Goal: Transaction & Acquisition: Purchase product/service

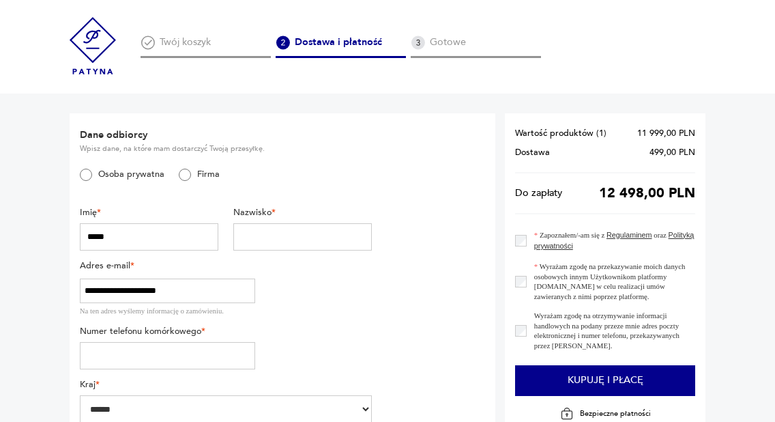
type input "*****"
type input "******"
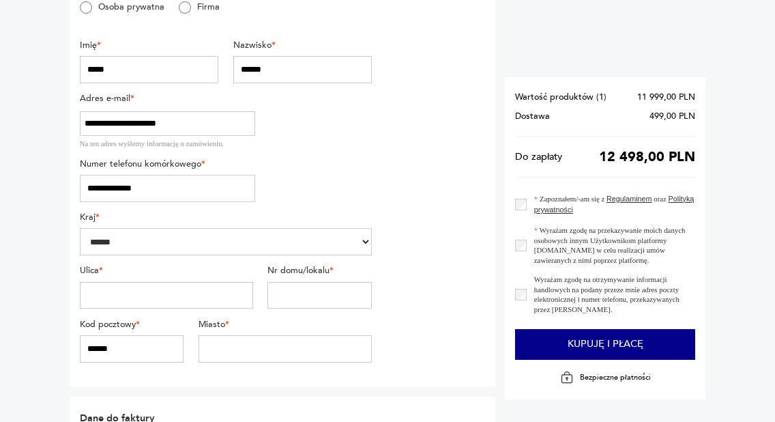
scroll to position [175, 0]
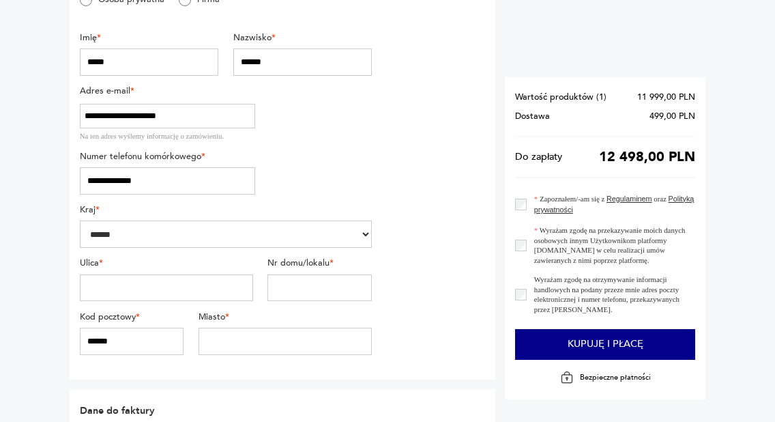
type input "**********"
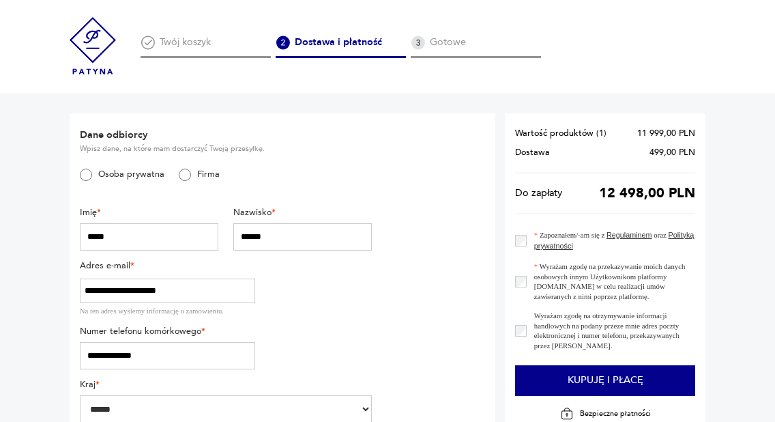
scroll to position [0, 0]
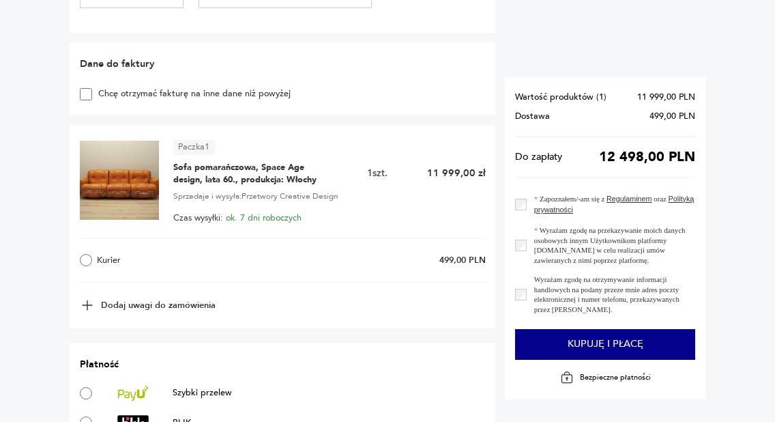
scroll to position [534, 0]
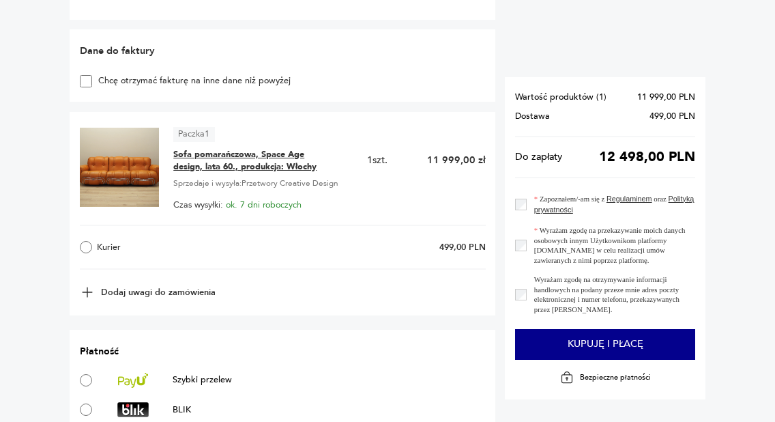
click at [201, 148] on span "Sofa pomarańczowa, Space Age design, lata 60., produkcja: Włochy" at bounding box center [249, 160] width 153 height 25
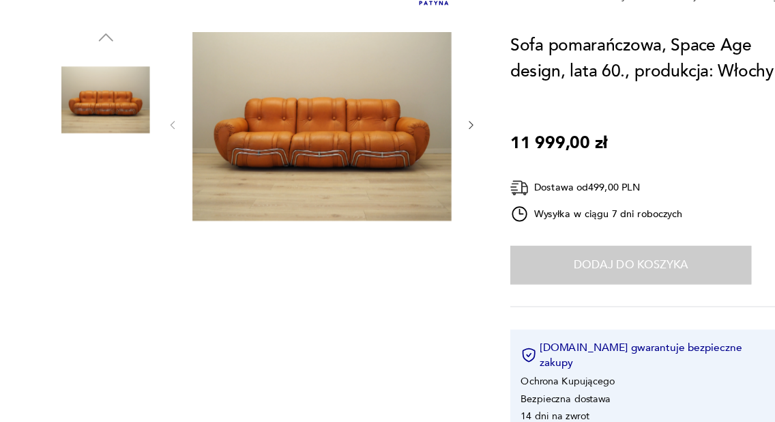
scroll to position [143, 0]
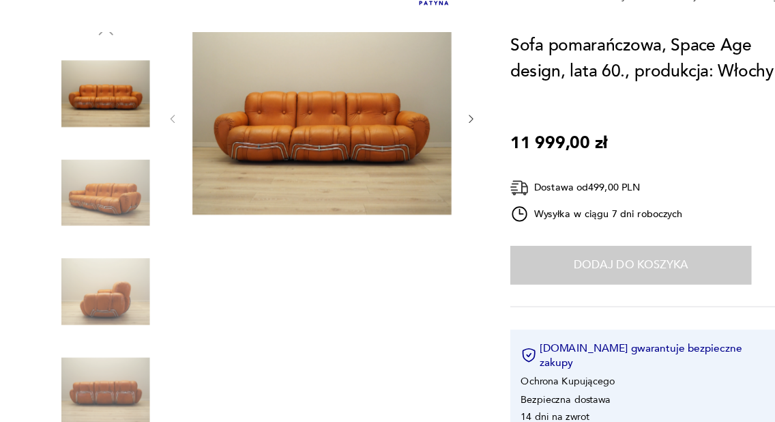
click at [100, 98] on img at bounding box center [109, 133] width 78 height 78
click at [317, 112] on img at bounding box center [299, 154] width 228 height 171
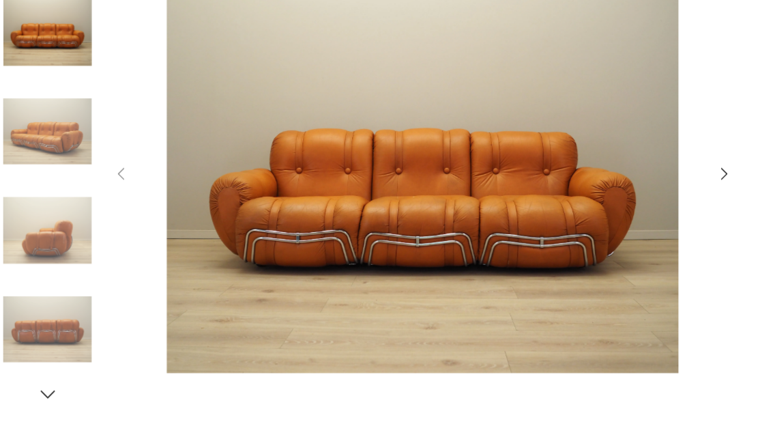
click at [645, 196] on icon "button" at bounding box center [652, 203] width 15 height 15
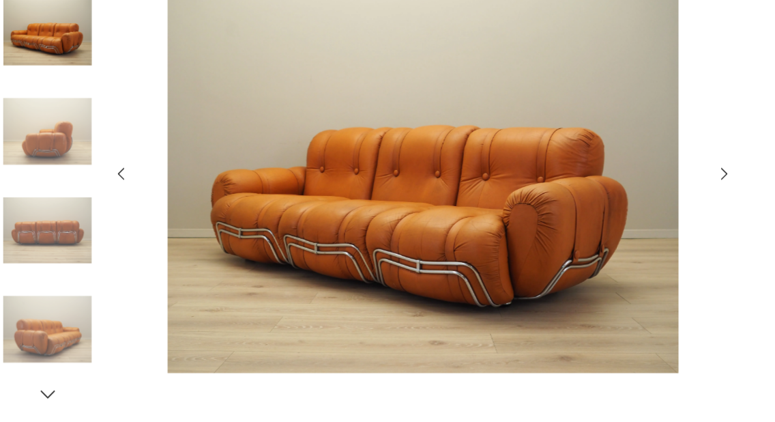
click at [645, 196] on icon "button" at bounding box center [652, 203] width 15 height 15
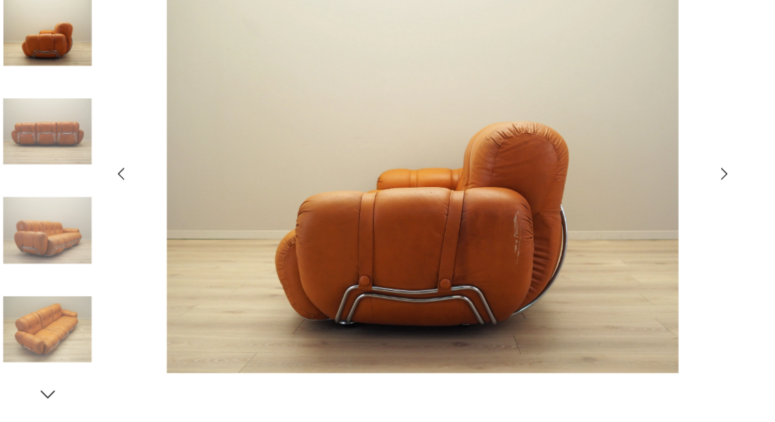
click at [645, 196] on icon "button" at bounding box center [652, 203] width 15 height 15
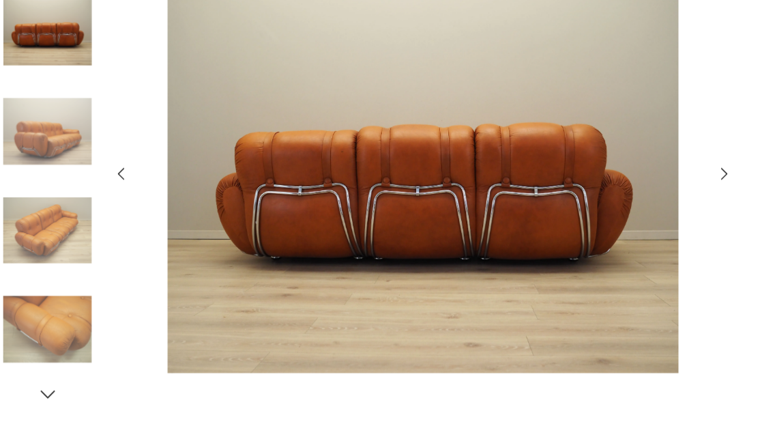
click at [645, 196] on icon "button" at bounding box center [652, 203] width 15 height 15
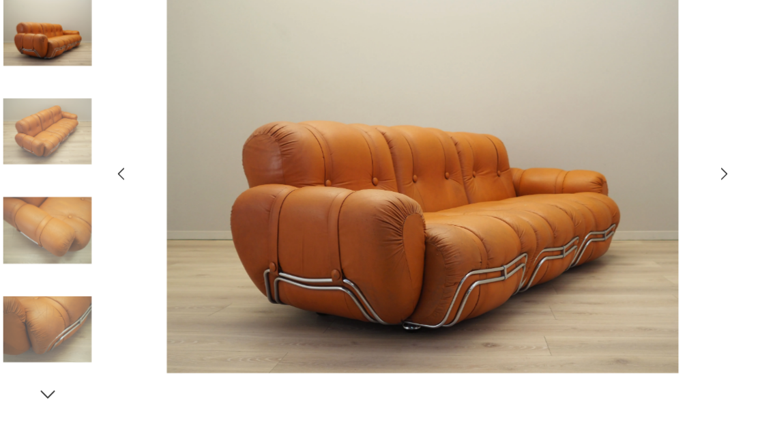
click at [645, 196] on icon "button" at bounding box center [652, 203] width 15 height 15
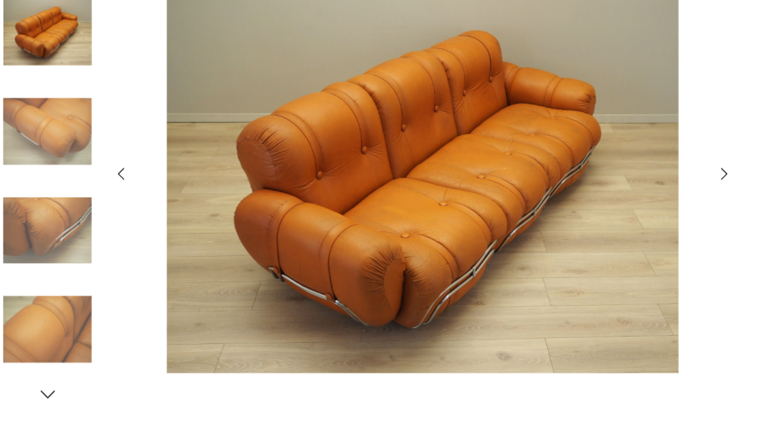
click at [645, 196] on icon "button" at bounding box center [652, 203] width 15 height 15
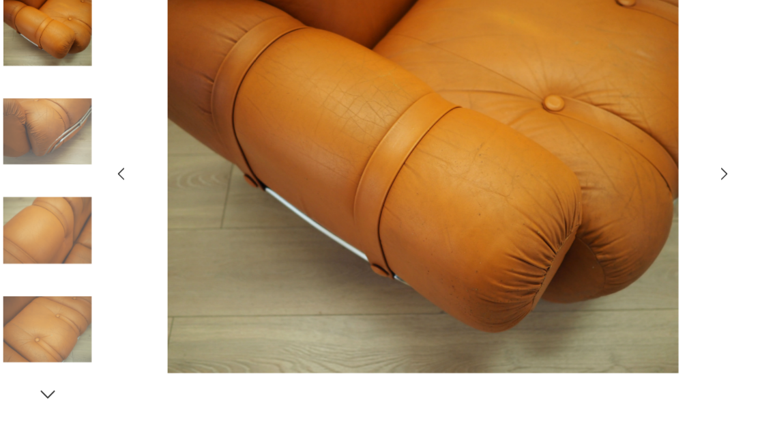
click at [645, 196] on icon "button" at bounding box center [652, 203] width 15 height 15
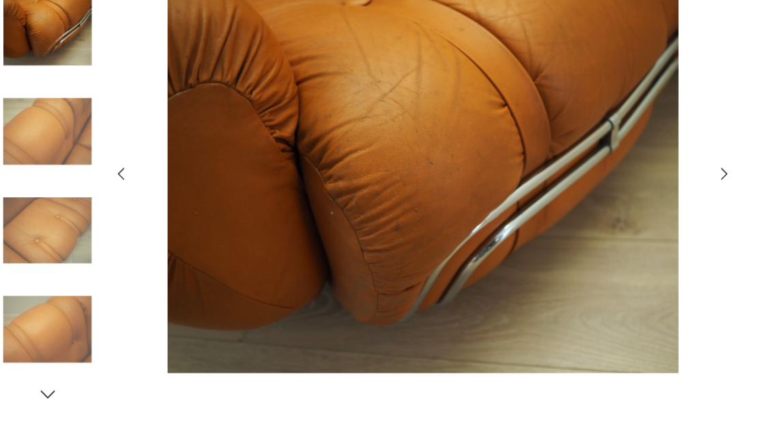
click at [645, 196] on icon "button" at bounding box center [652, 203] width 15 height 15
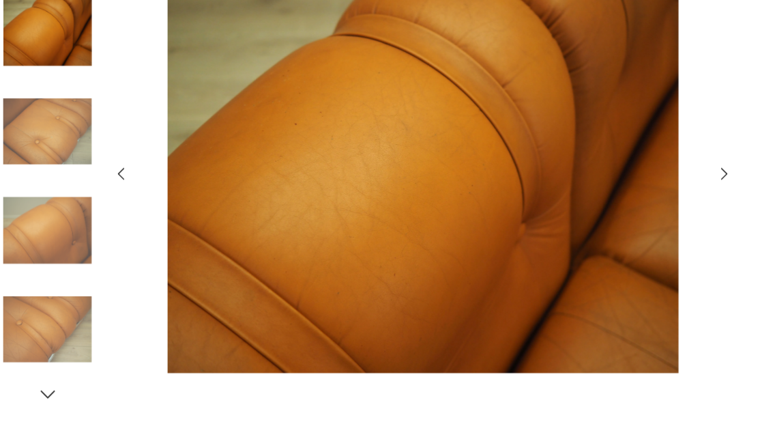
click at [645, 196] on icon "button" at bounding box center [652, 203] width 15 height 15
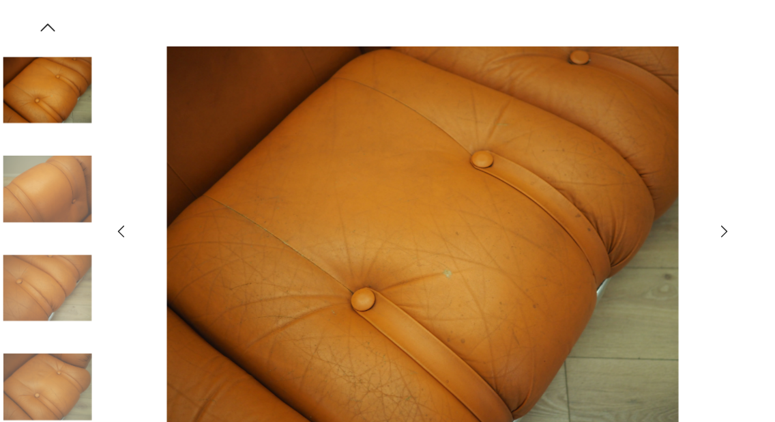
scroll to position [106, 0]
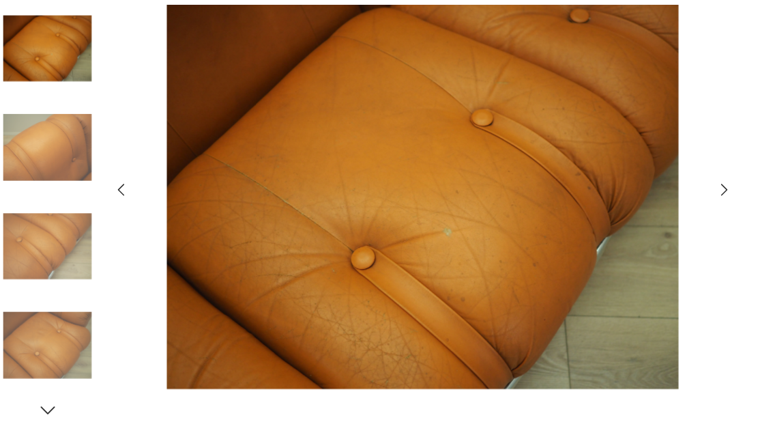
click at [645, 196] on icon "button" at bounding box center [652, 203] width 15 height 15
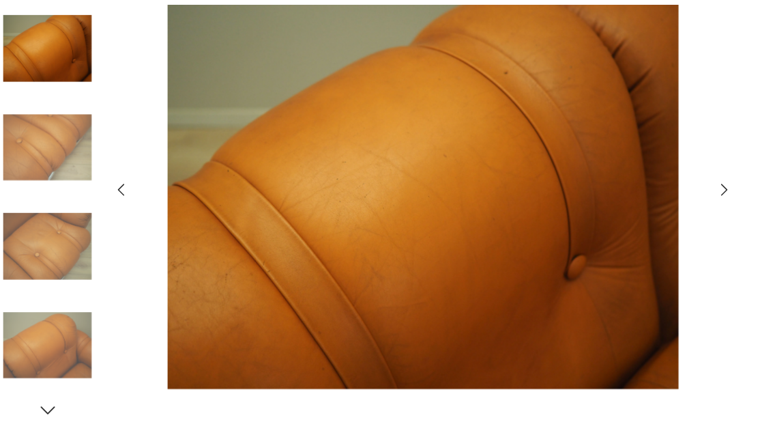
click at [645, 196] on icon "button" at bounding box center [652, 203] width 15 height 15
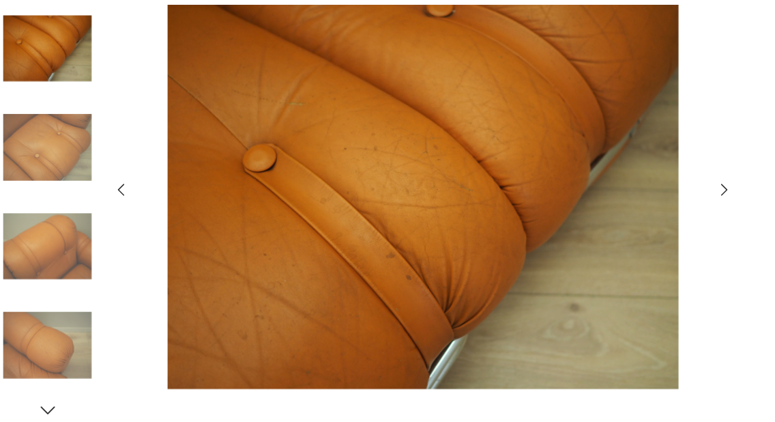
click at [645, 196] on icon "button" at bounding box center [652, 203] width 15 height 15
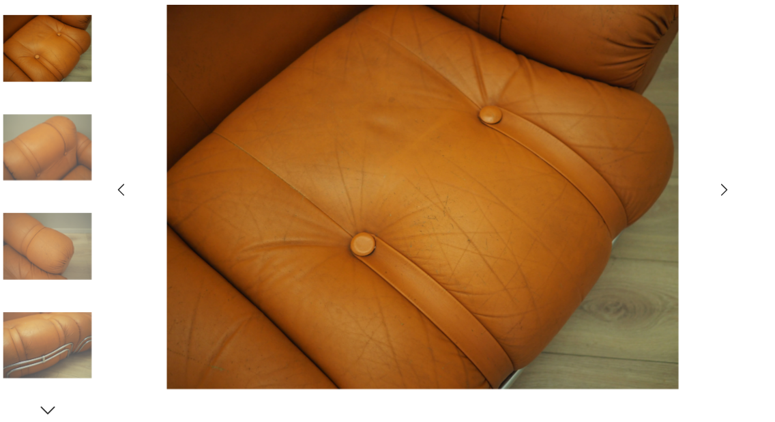
click at [645, 196] on icon "button" at bounding box center [652, 203] width 15 height 15
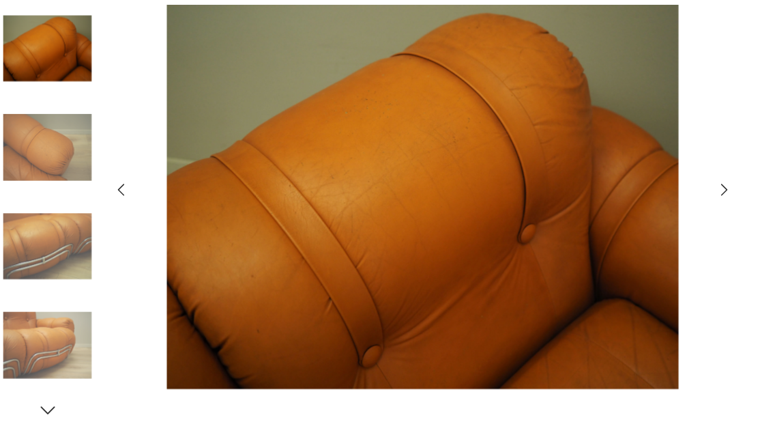
click at [645, 196] on icon "button" at bounding box center [652, 203] width 15 height 15
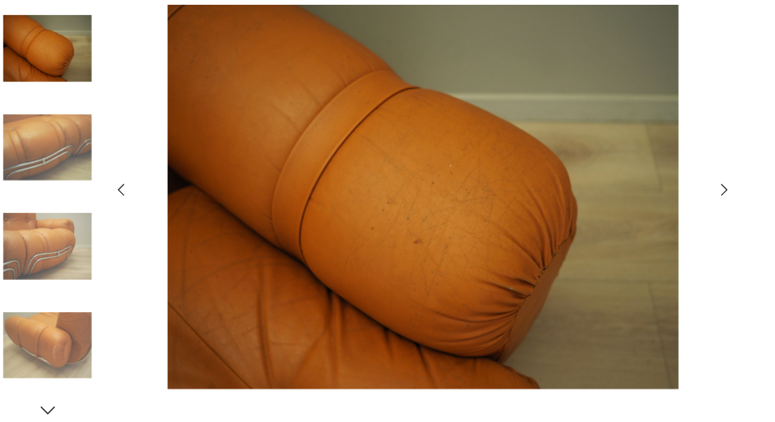
click at [650, 199] on icon "button" at bounding box center [652, 204] width 5 height 10
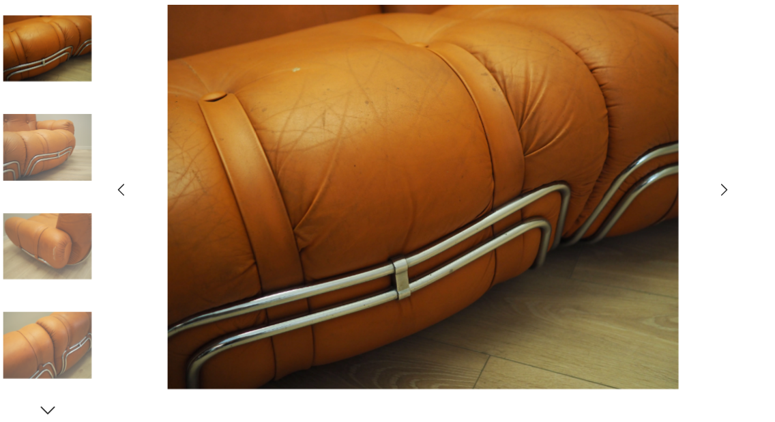
click at [645, 196] on icon "button" at bounding box center [652, 203] width 15 height 15
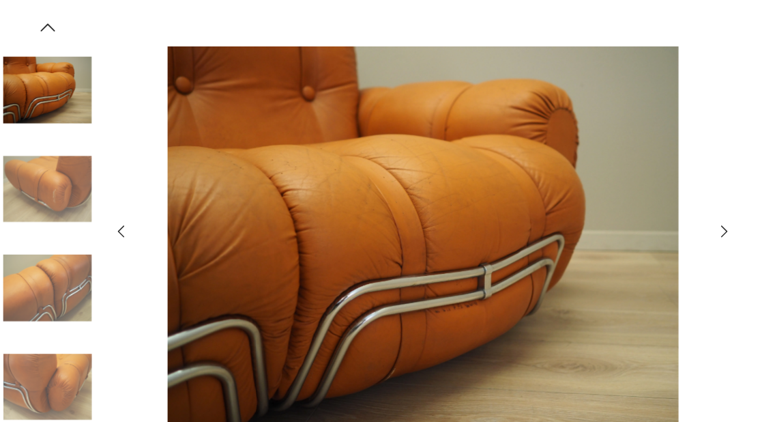
scroll to position [0, 0]
click at [645, 197] on icon "button" at bounding box center [652, 203] width 15 height 15
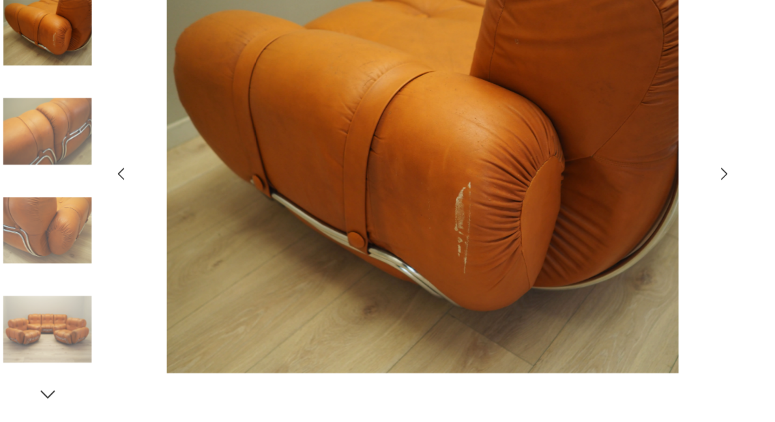
scroll to position [330, 0]
click at [42, 302] on img at bounding box center [57, 341] width 78 height 78
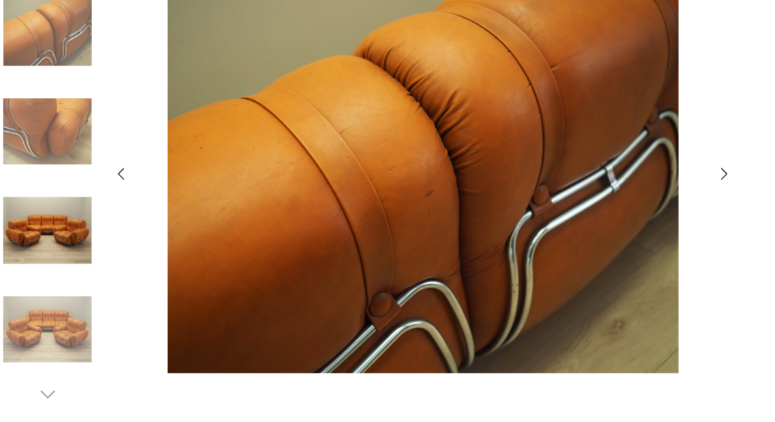
click at [42, 302] on img at bounding box center [57, 341] width 78 height 78
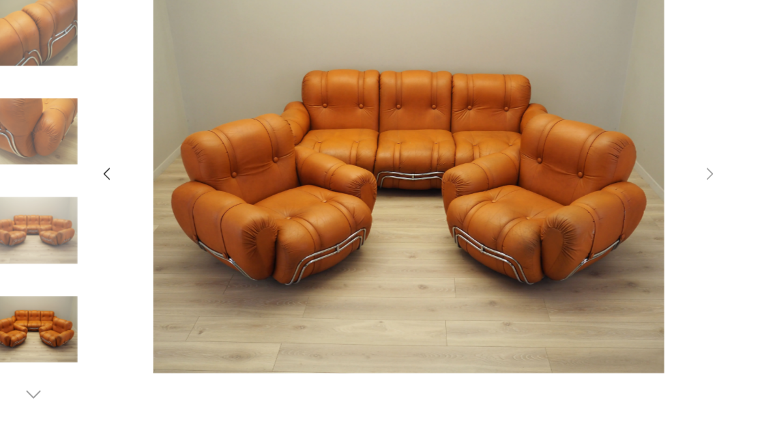
scroll to position [573, 0]
click at [42, 302] on img at bounding box center [57, 341] width 78 height 78
click at [35, 214] on img at bounding box center [57, 253] width 78 height 78
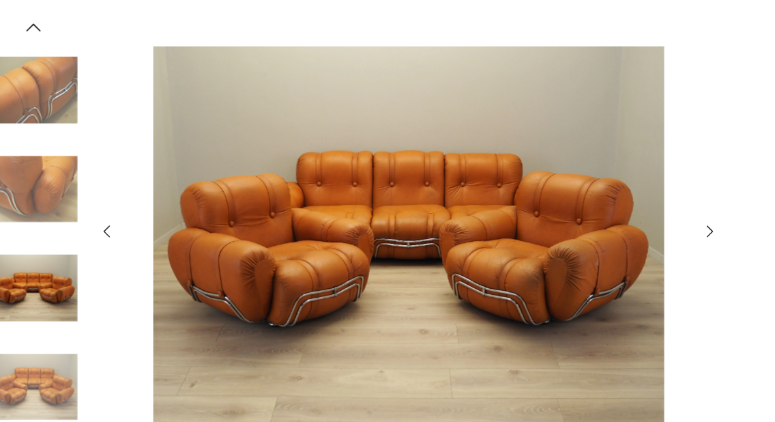
scroll to position [194, 0]
click at [51, 25] on icon "button" at bounding box center [57, 23] width 13 height 7
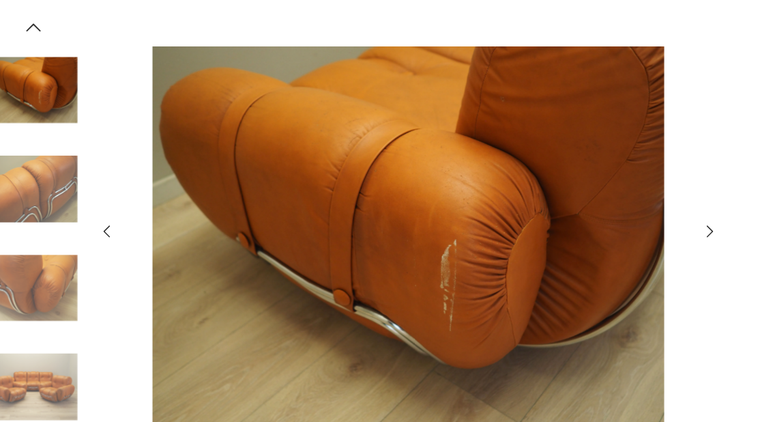
click at [272, 198] on img at bounding box center [388, 209] width 492 height 337
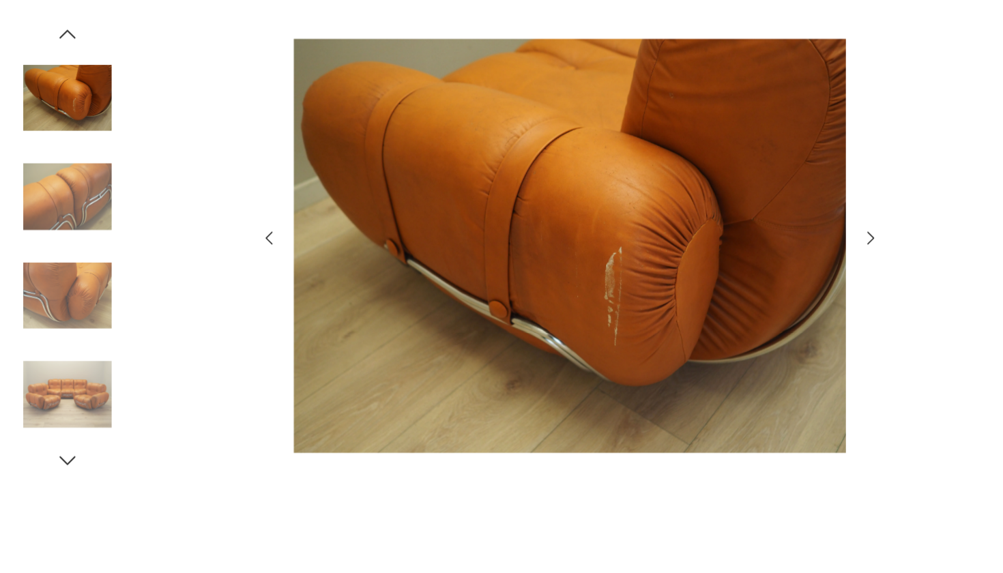
scroll to position [1232, 0]
click at [70, 290] on img at bounding box center [59, 329] width 78 height 78
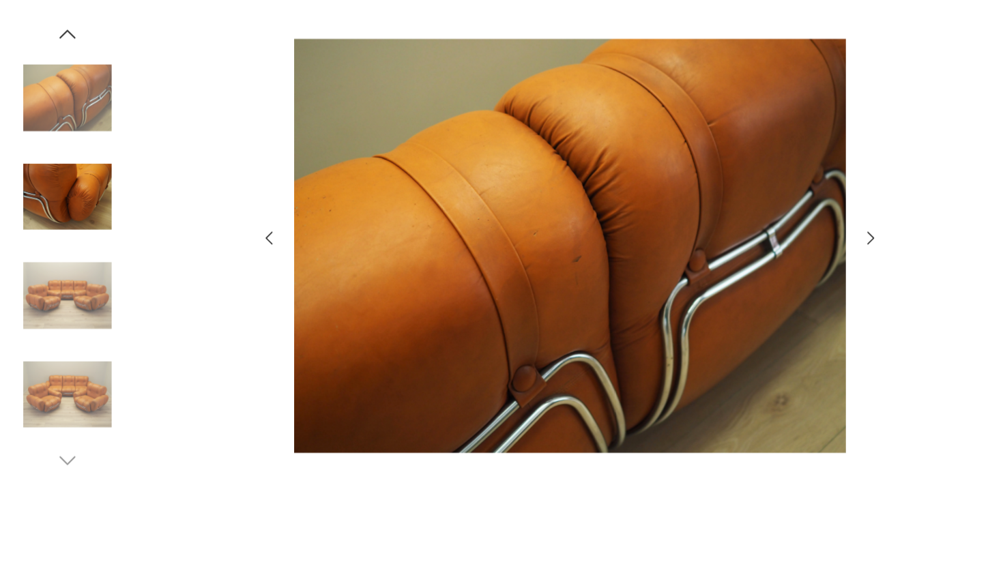
click at [70, 290] on img at bounding box center [59, 329] width 78 height 78
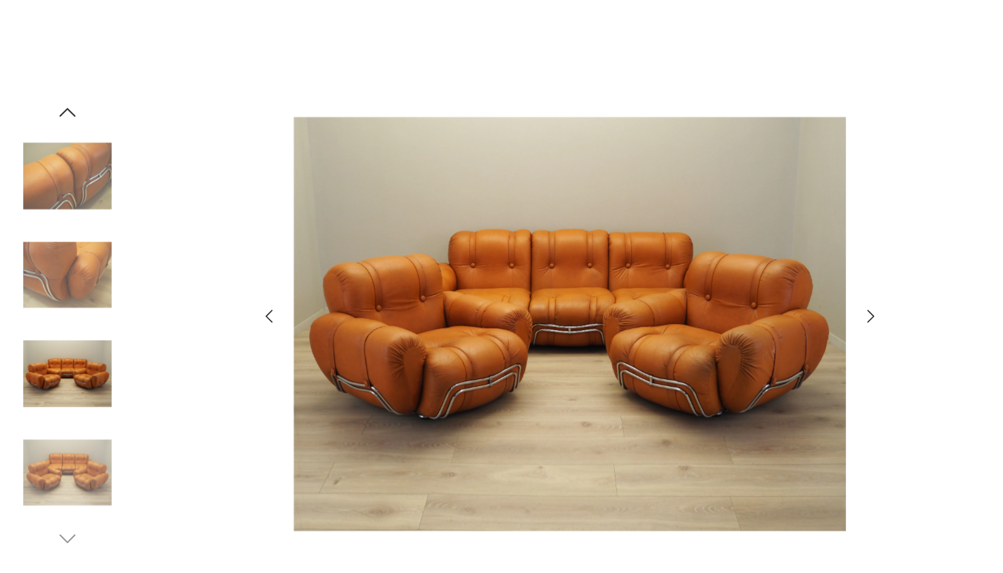
scroll to position [0, 0]
click at [61, 97] on icon "button" at bounding box center [60, 99] width 14 height 8
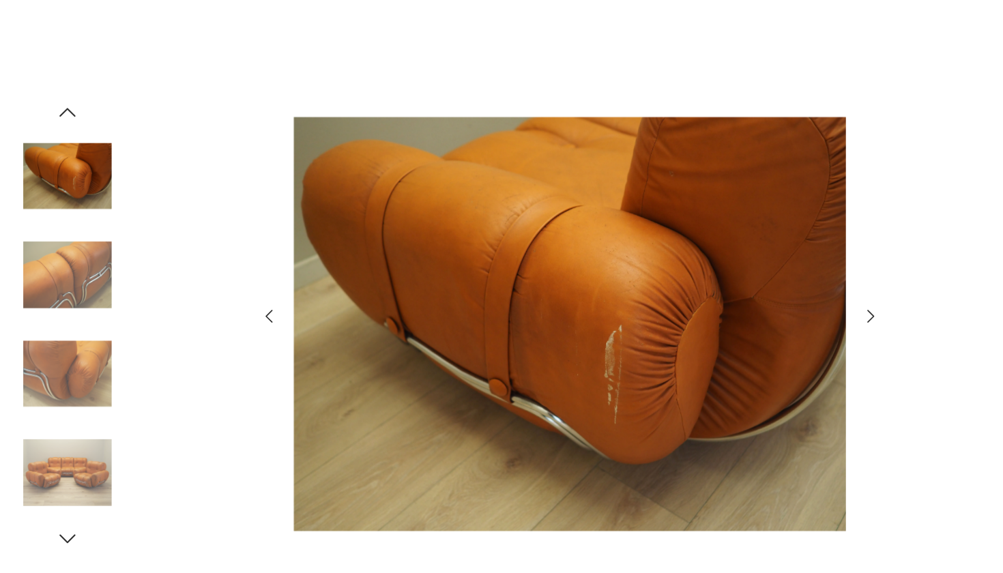
click at [61, 97] on icon "button" at bounding box center [60, 99] width 14 height 8
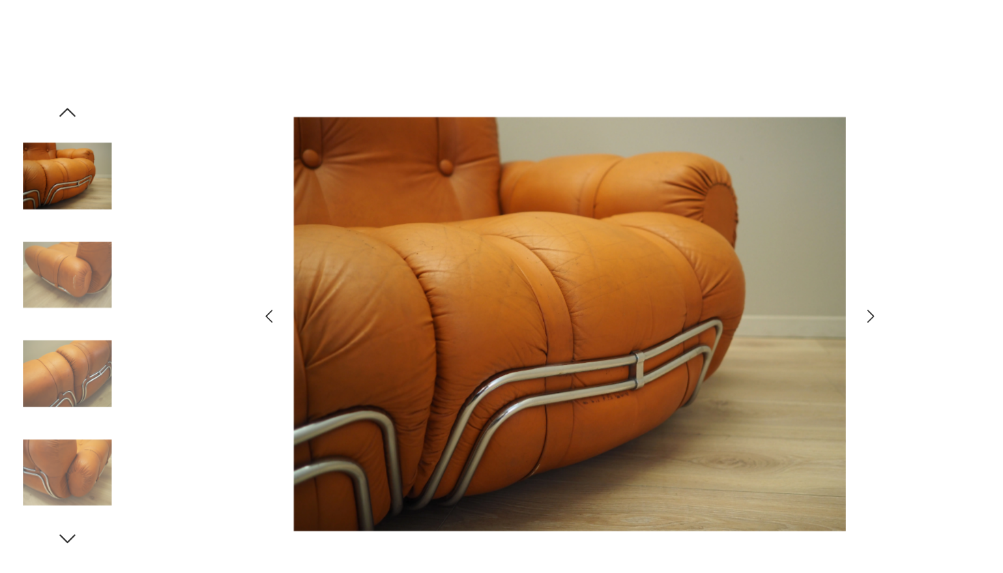
click at [61, 97] on icon "button" at bounding box center [60, 99] width 14 height 8
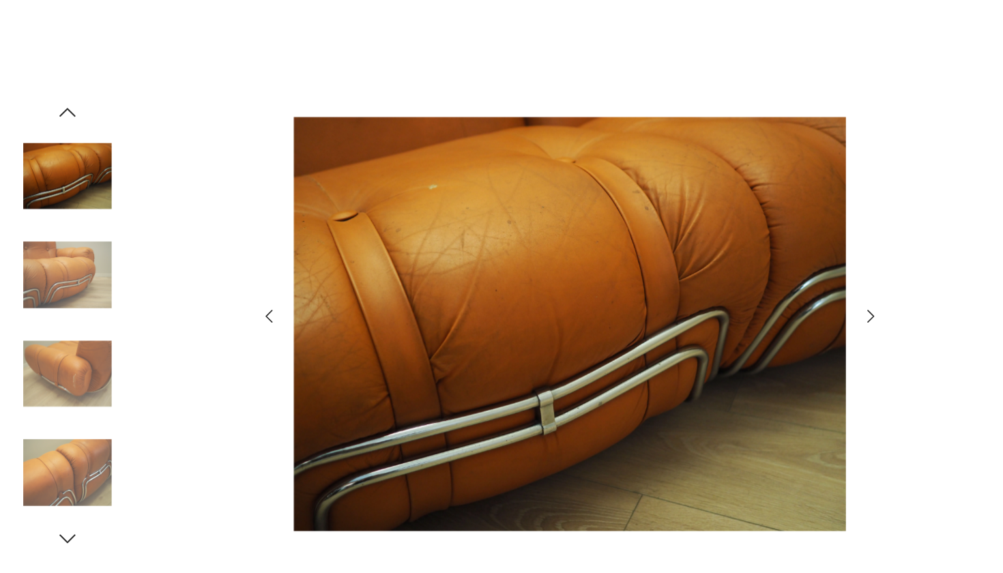
click at [61, 97] on icon "button" at bounding box center [60, 99] width 14 height 8
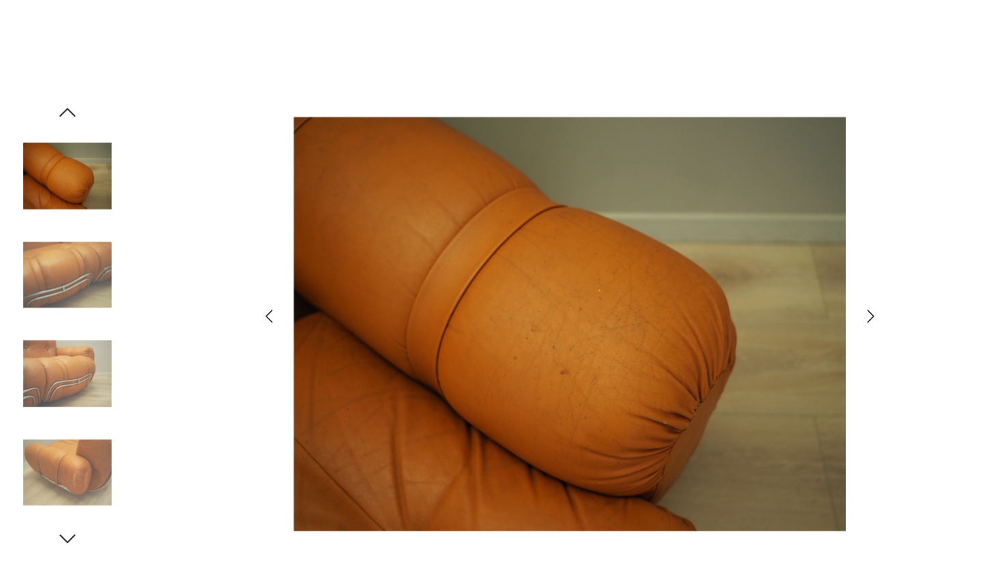
click at [61, 97] on icon "button" at bounding box center [60, 99] width 14 height 8
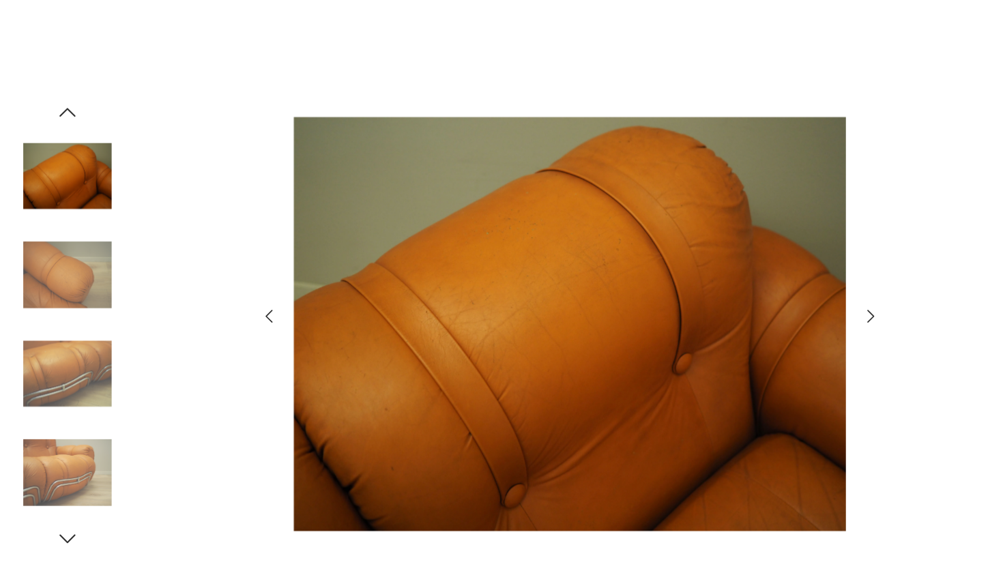
click at [61, 97] on icon "button" at bounding box center [60, 99] width 14 height 8
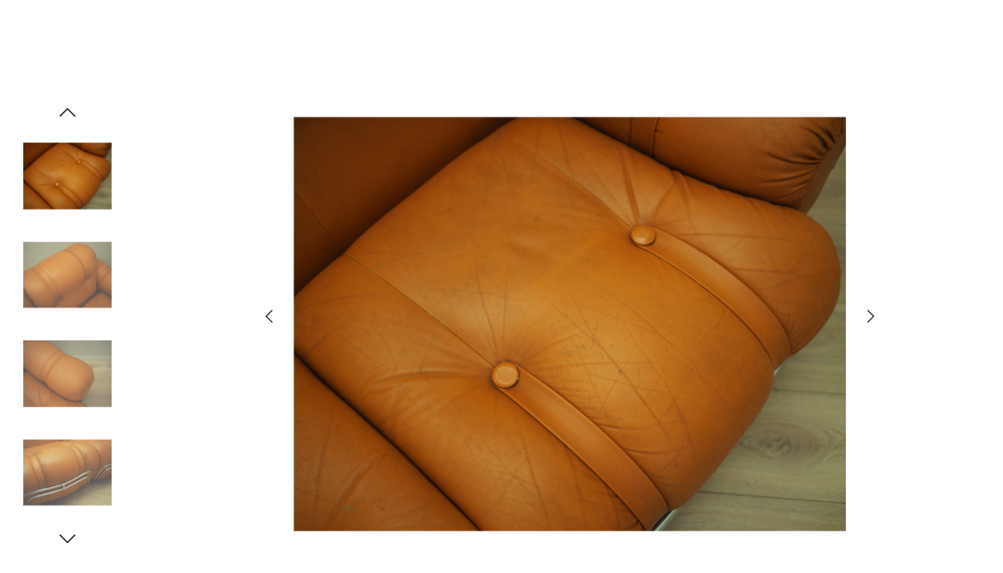
click at [61, 97] on icon "button" at bounding box center [60, 99] width 14 height 8
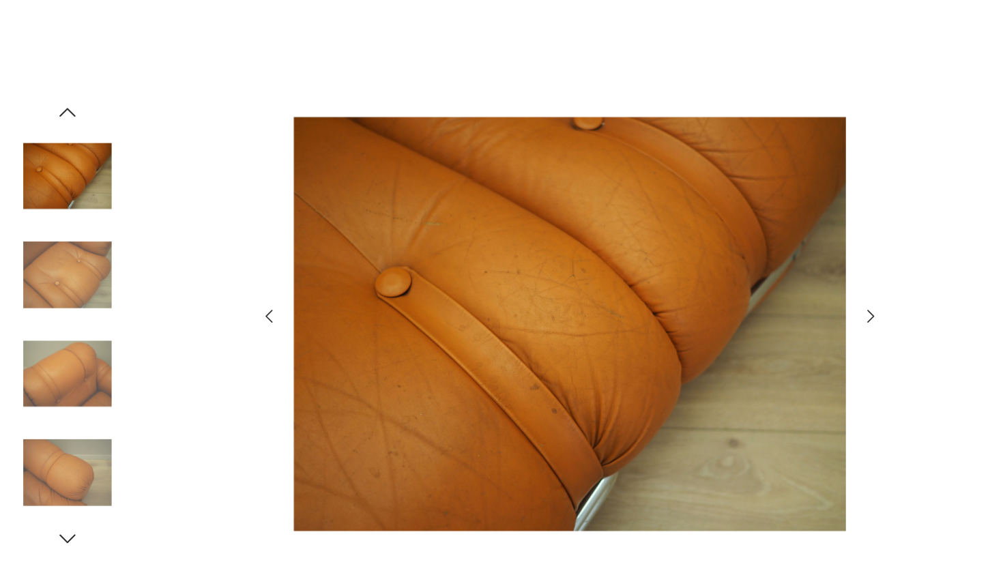
click at [61, 97] on icon "button" at bounding box center [60, 99] width 14 height 8
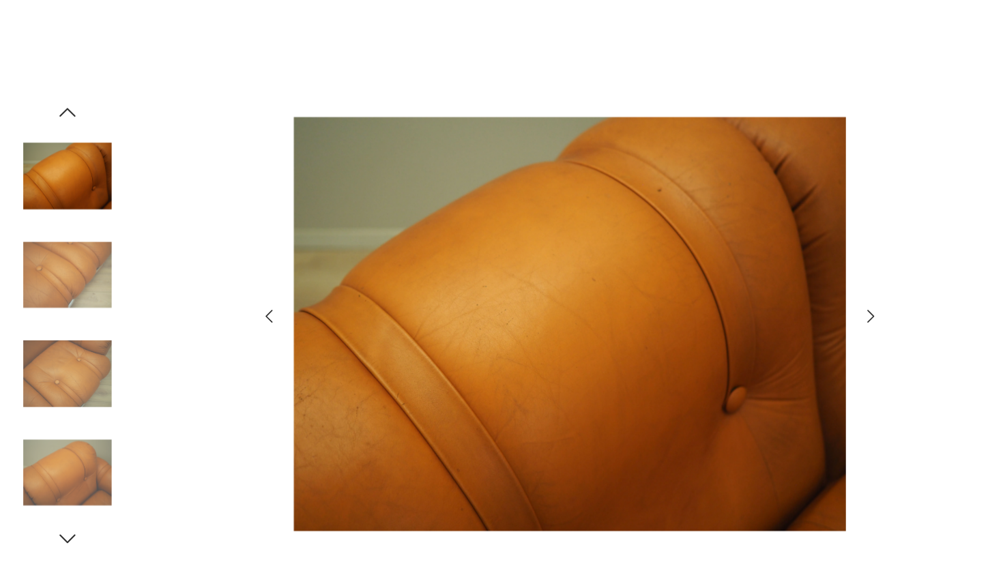
click at [61, 97] on icon "button" at bounding box center [60, 99] width 14 height 8
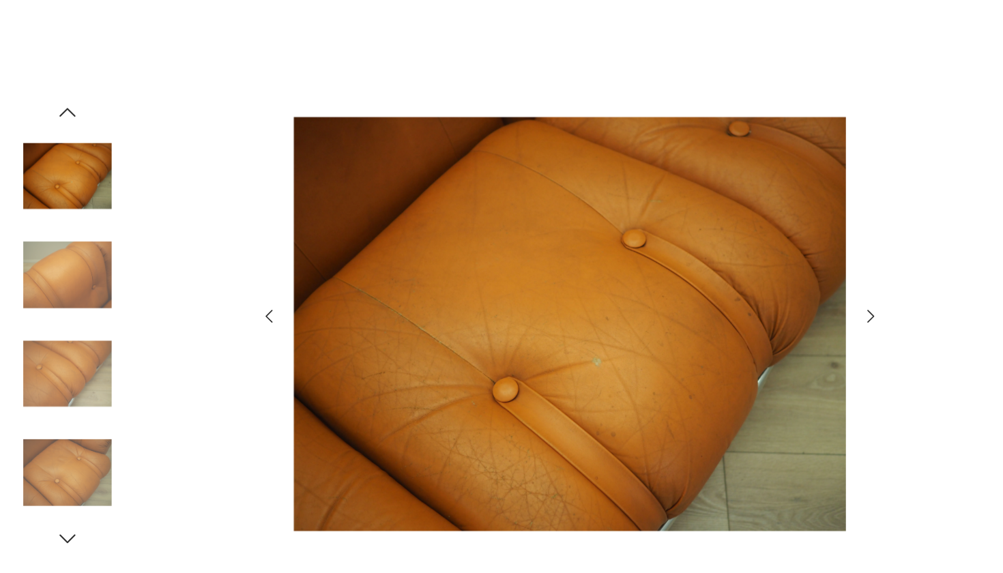
click at [61, 97] on icon "button" at bounding box center [60, 99] width 14 height 8
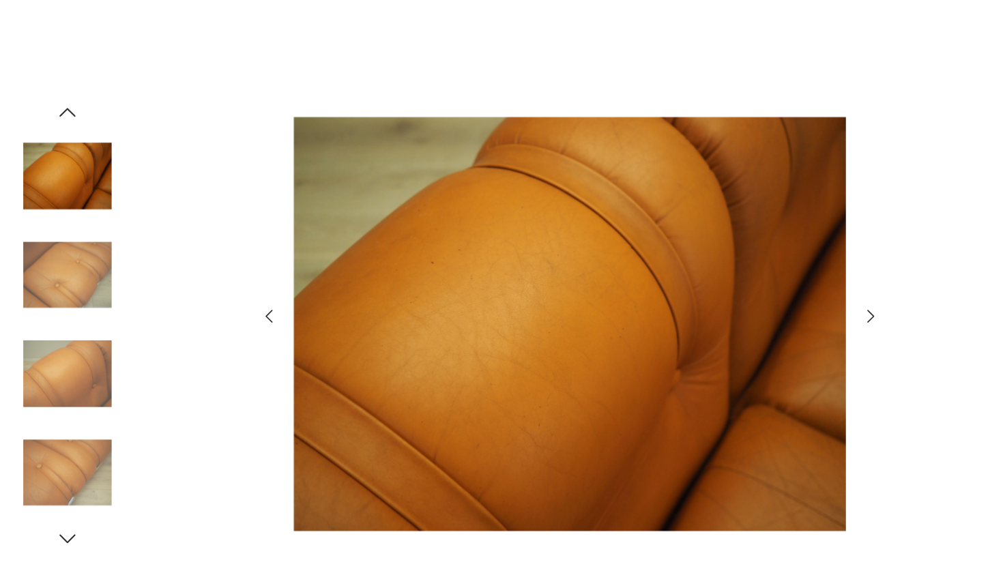
click at [61, 97] on icon "button" at bounding box center [60, 99] width 14 height 8
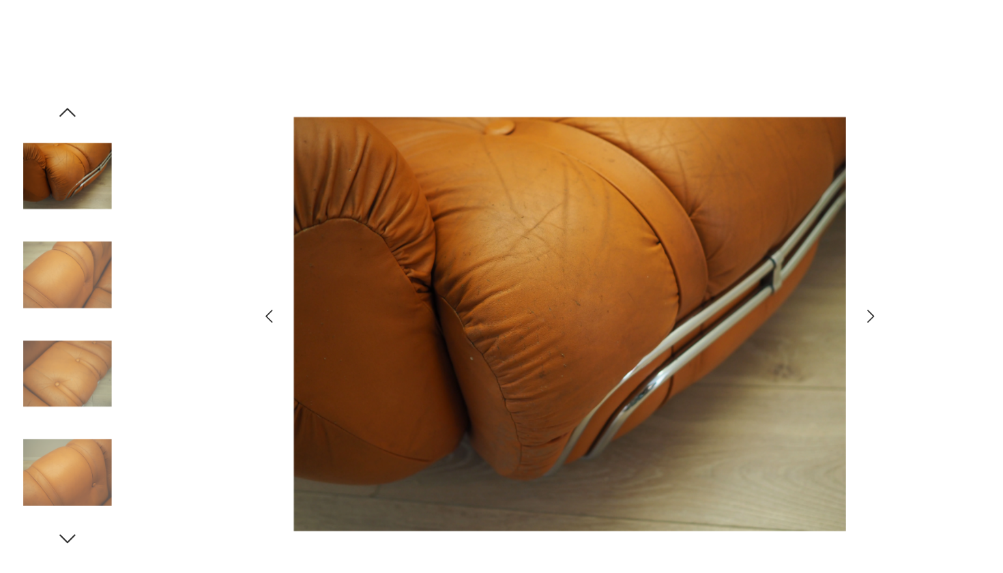
click at [61, 97] on icon "button" at bounding box center [60, 99] width 14 height 8
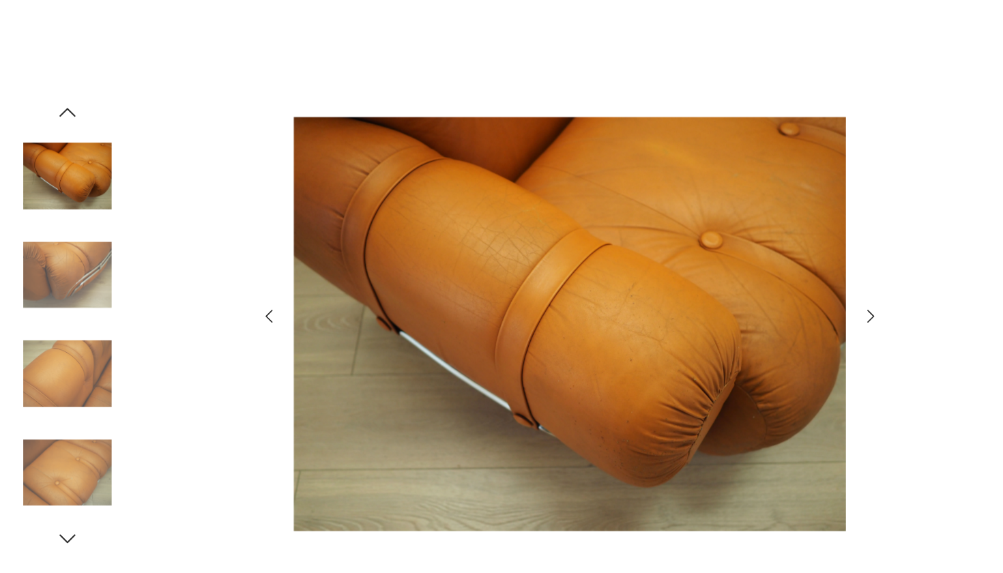
click at [61, 97] on icon "button" at bounding box center [60, 99] width 14 height 8
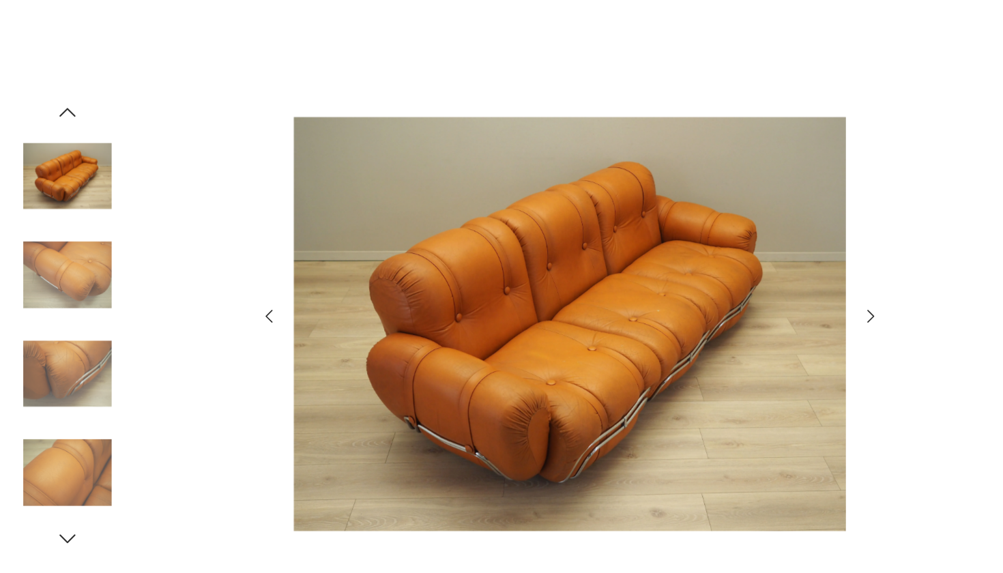
click at [61, 97] on icon "button" at bounding box center [60, 99] width 14 height 8
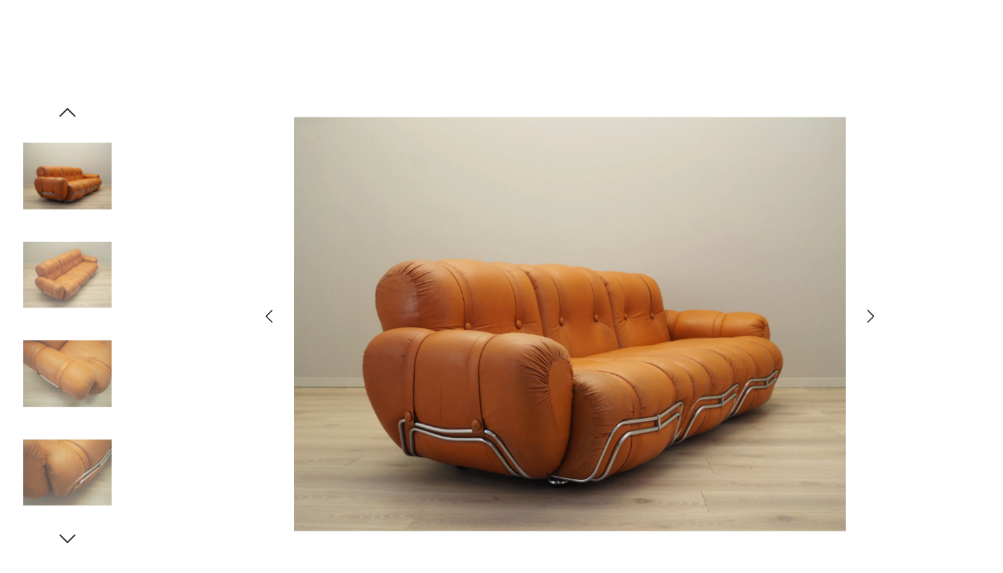
click at [61, 97] on icon "button" at bounding box center [60, 99] width 14 height 8
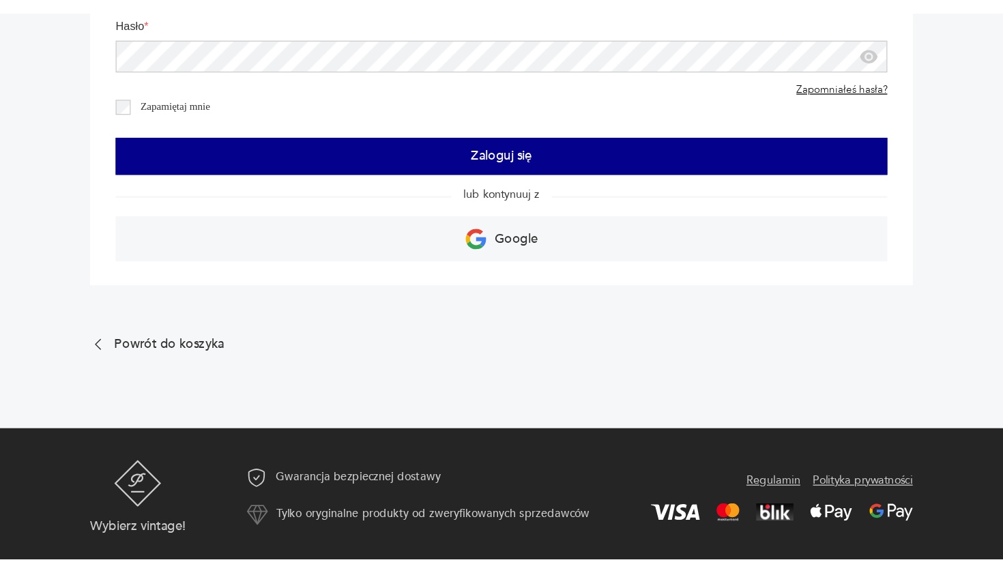
scroll to position [163, 0]
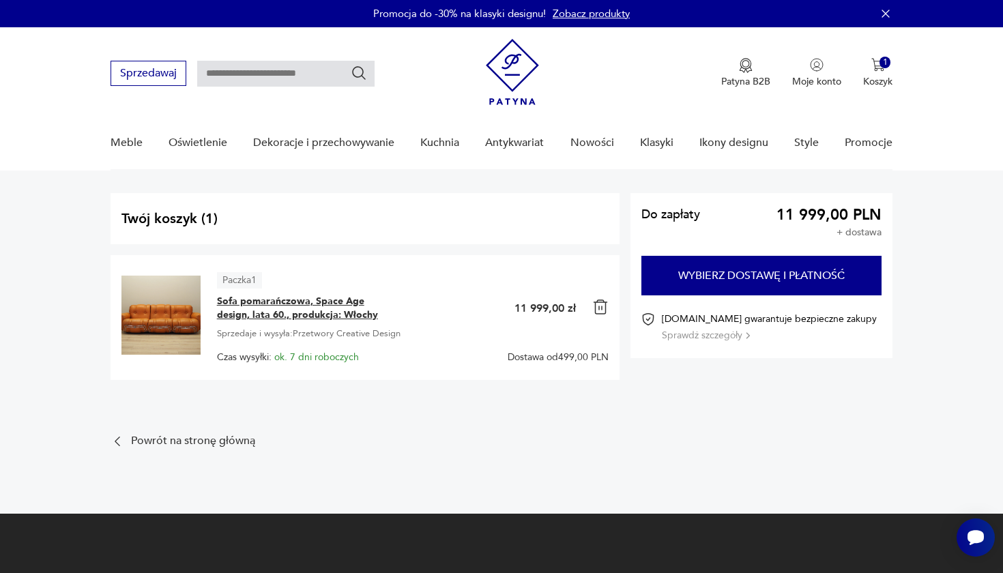
click at [257, 299] on span "Sofa pomarańczowa, Space Age design, lata 60., produkcja: Włochy" at bounding box center [302, 308] width 171 height 27
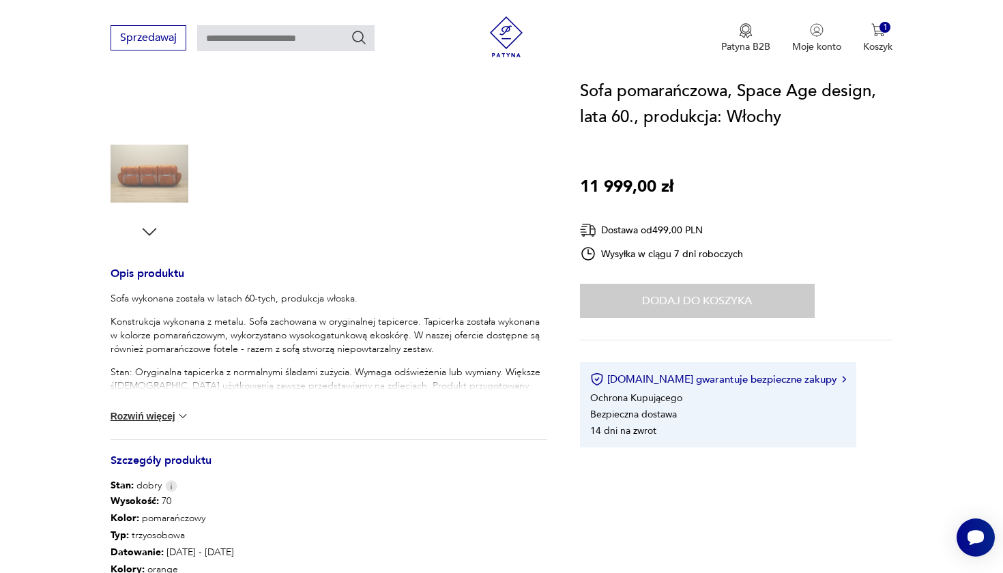
scroll to position [381, 0]
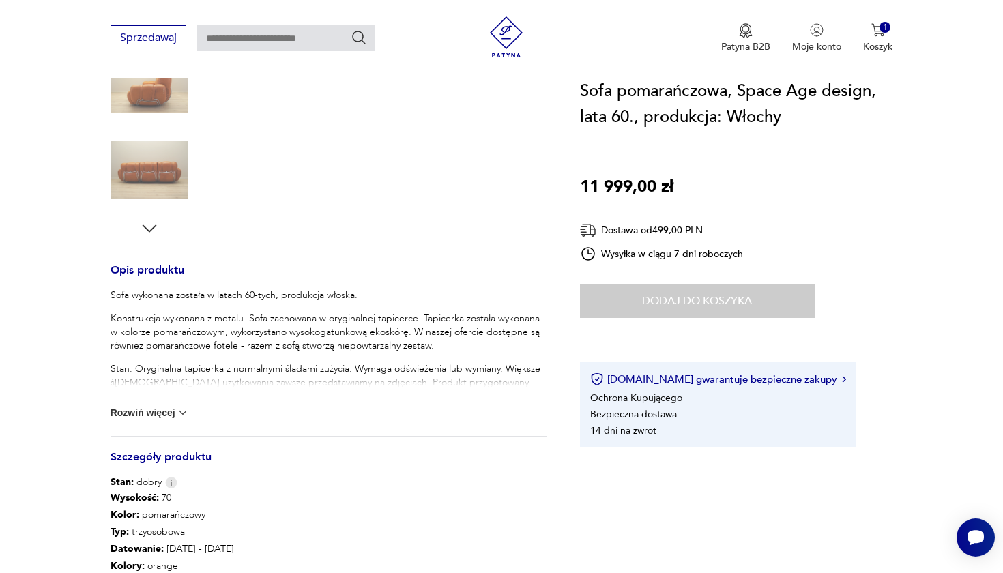
click at [147, 412] on button "Rozwiń więcej" at bounding box center [150, 413] width 79 height 14
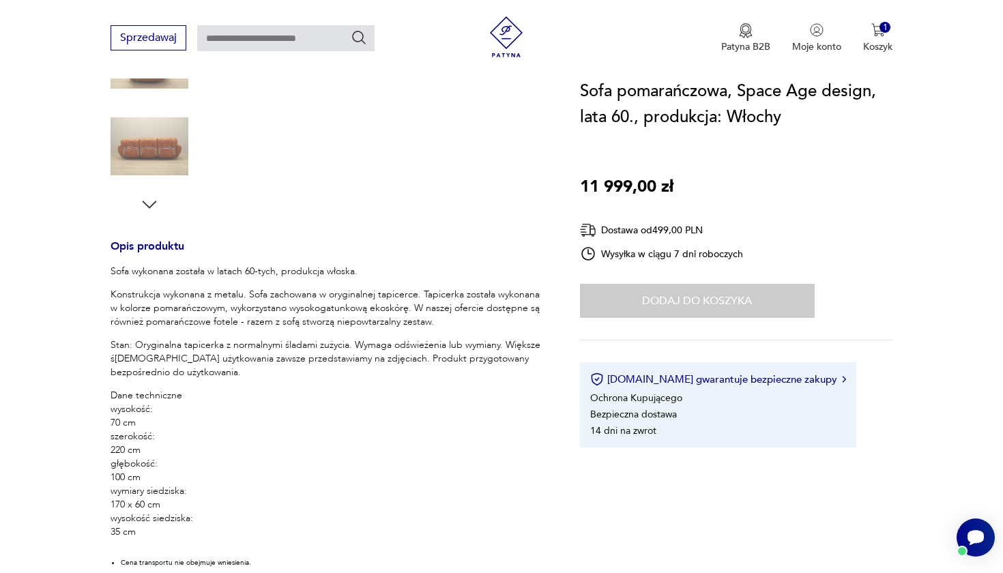
scroll to position [411, 0]
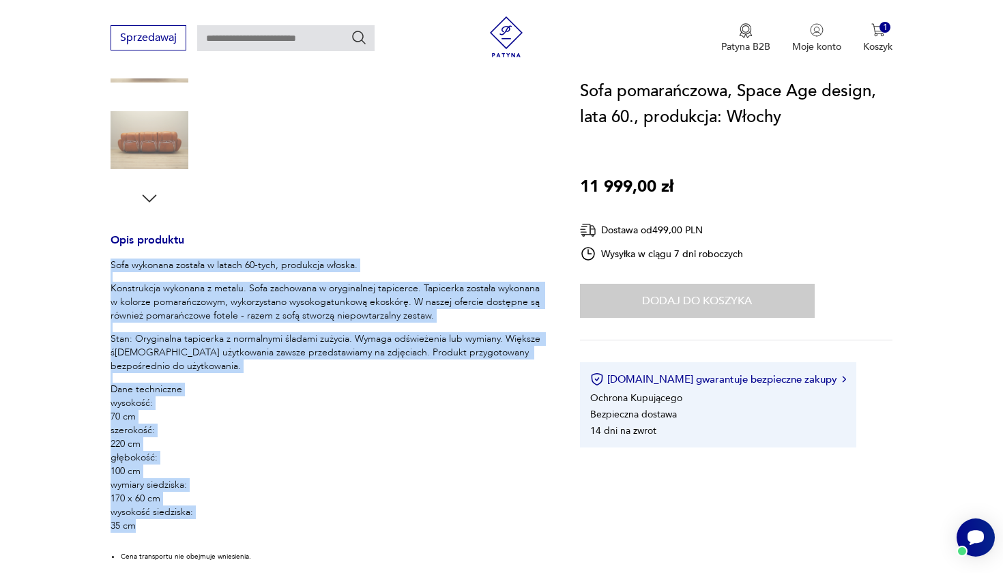
drag, startPoint x: 111, startPoint y: 264, endPoint x: 180, endPoint y: 524, distance: 269.1
click at [180, 421] on div "Sofa wykonana została w latach 60-tych, produkcja włoska. Konstrukcja wykonana …" at bounding box center [329, 415] width 437 height 312
copy div "Sofa wykonana została w latach 60-tych, produkcja włoska. Konstrukcja wykonana …"
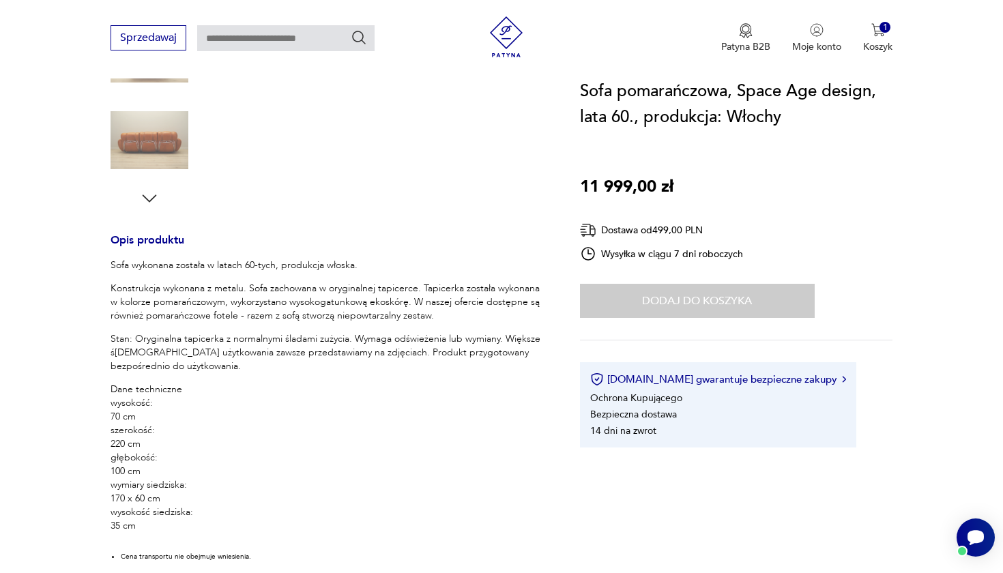
click at [284, 219] on div "Opis produktu Sofa wykonana została w latach 60-tych, produkcja włoska. Konstru…" at bounding box center [329, 355] width 437 height 1085
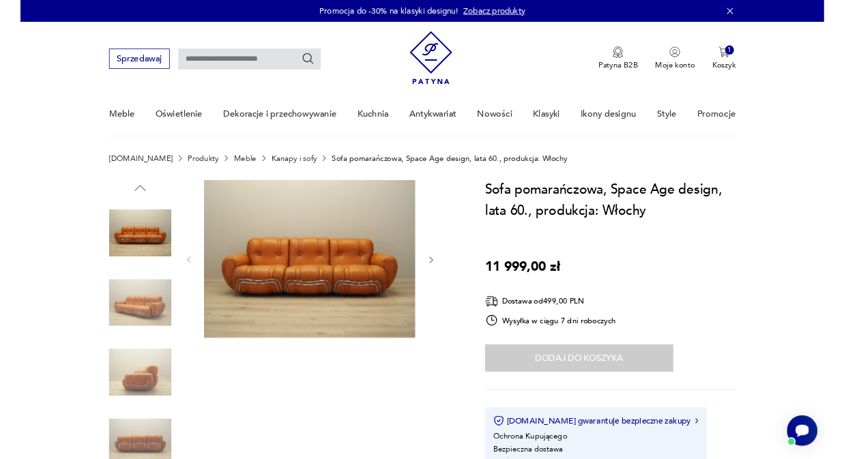
scroll to position [0, 0]
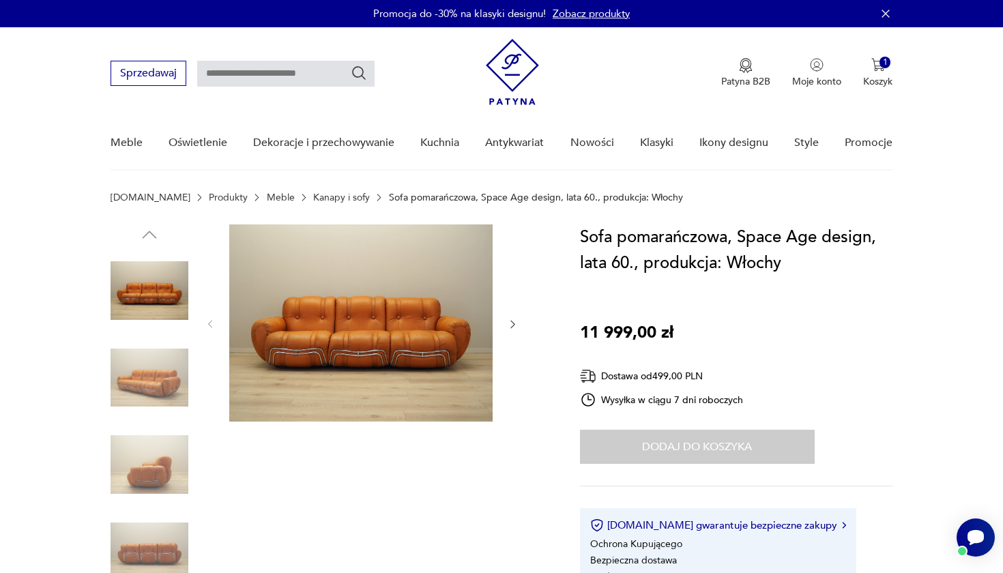
click at [141, 379] on img at bounding box center [150, 378] width 78 height 78
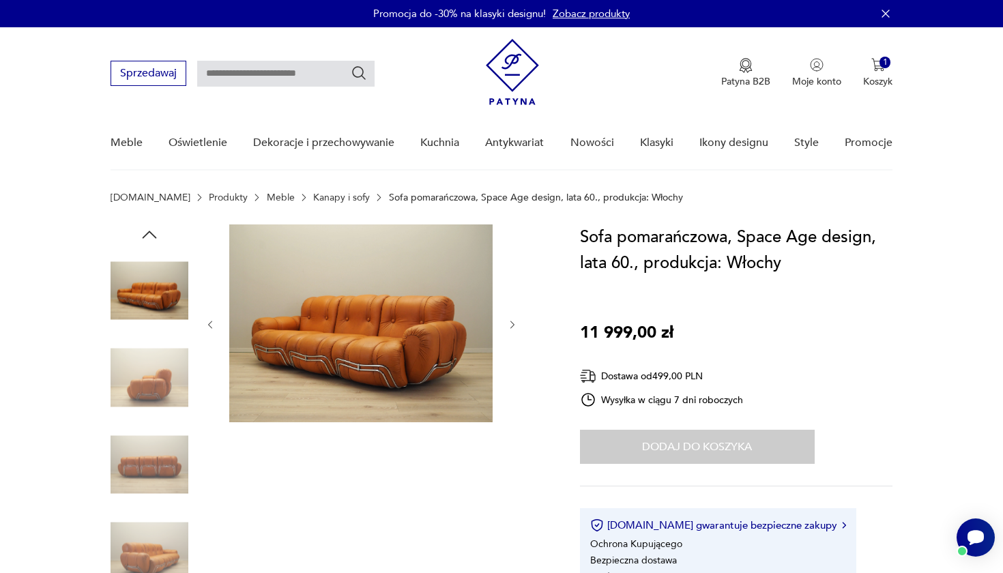
click at [158, 421] on img at bounding box center [150, 465] width 78 height 78
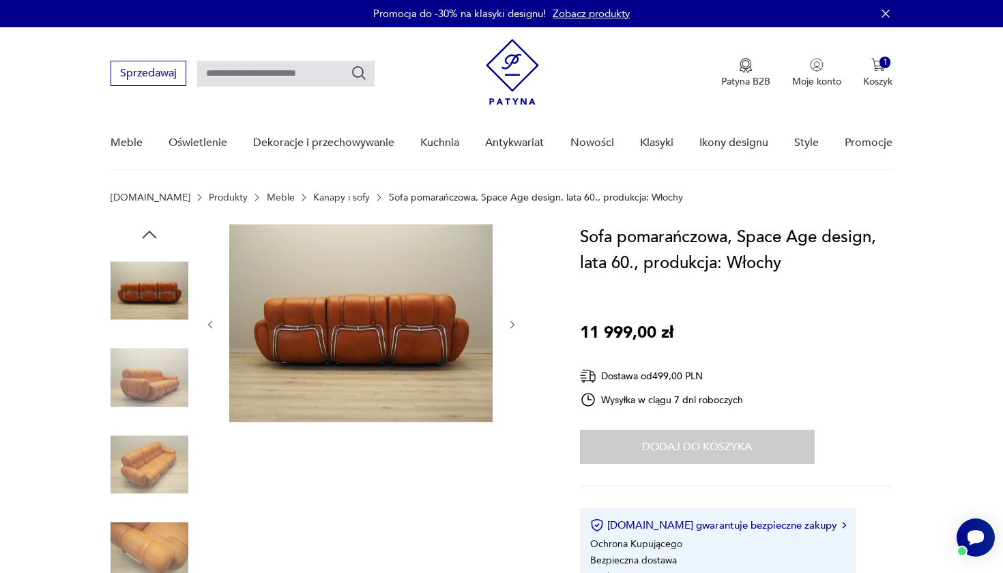
click at [166, 377] on img at bounding box center [150, 378] width 78 height 78
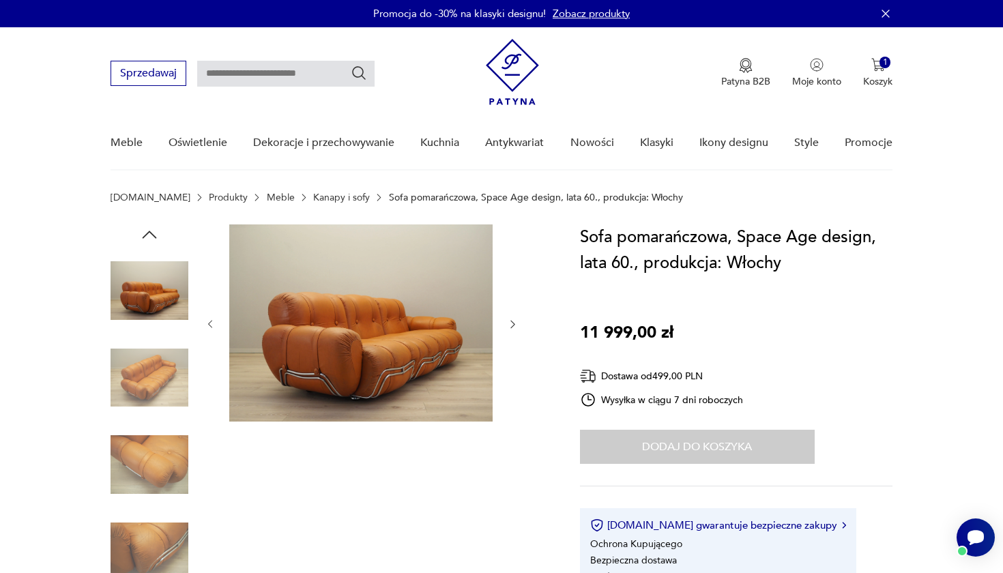
click at [161, 379] on img at bounding box center [150, 378] width 78 height 78
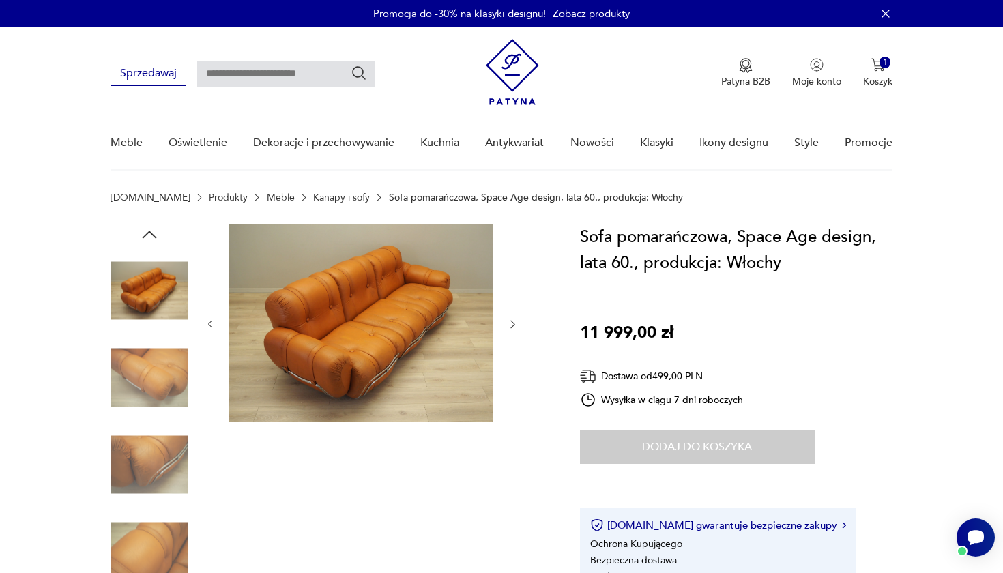
click at [160, 362] on img at bounding box center [150, 378] width 78 height 78
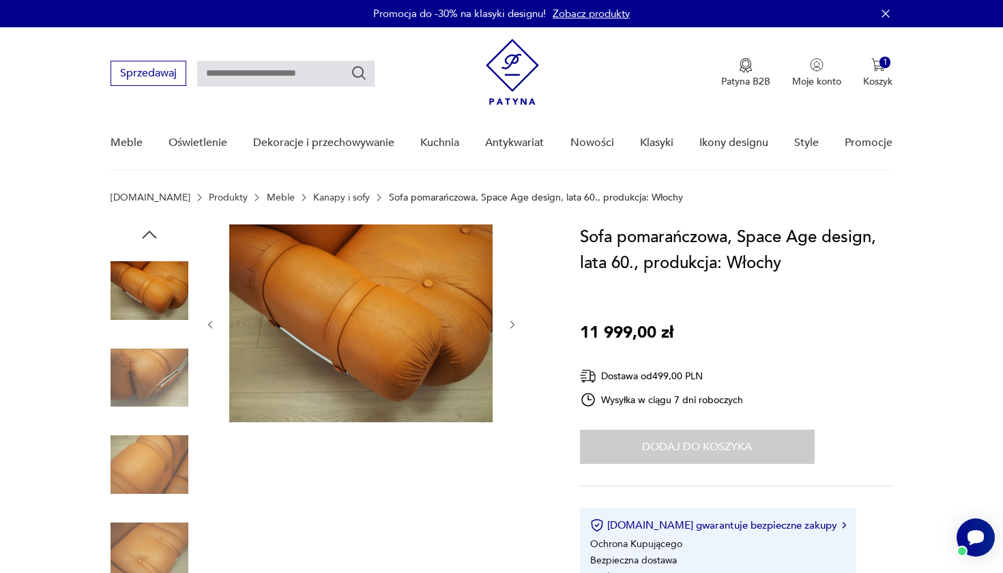
click at [156, 379] on img at bounding box center [150, 378] width 78 height 78
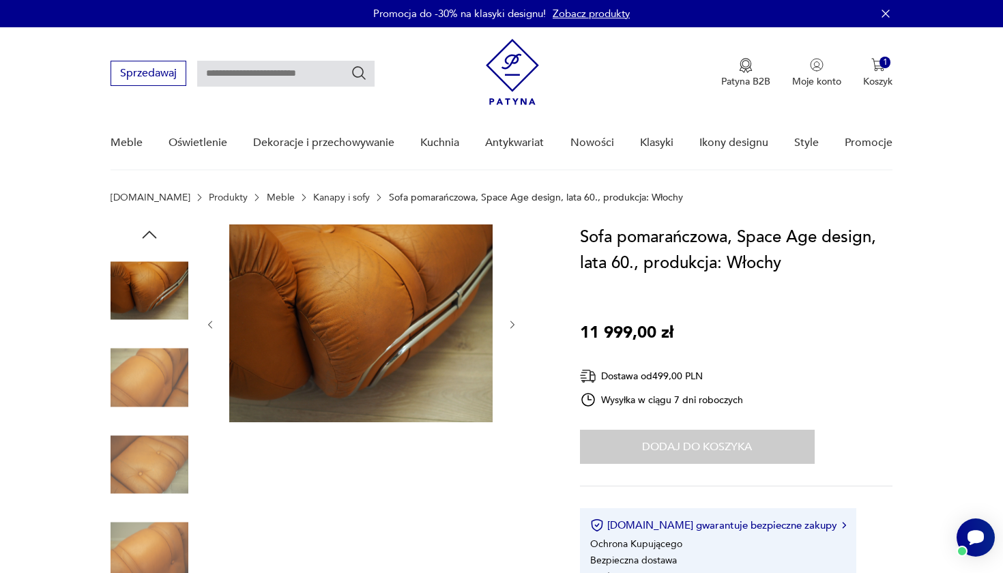
click at [156, 379] on img at bounding box center [150, 378] width 78 height 78
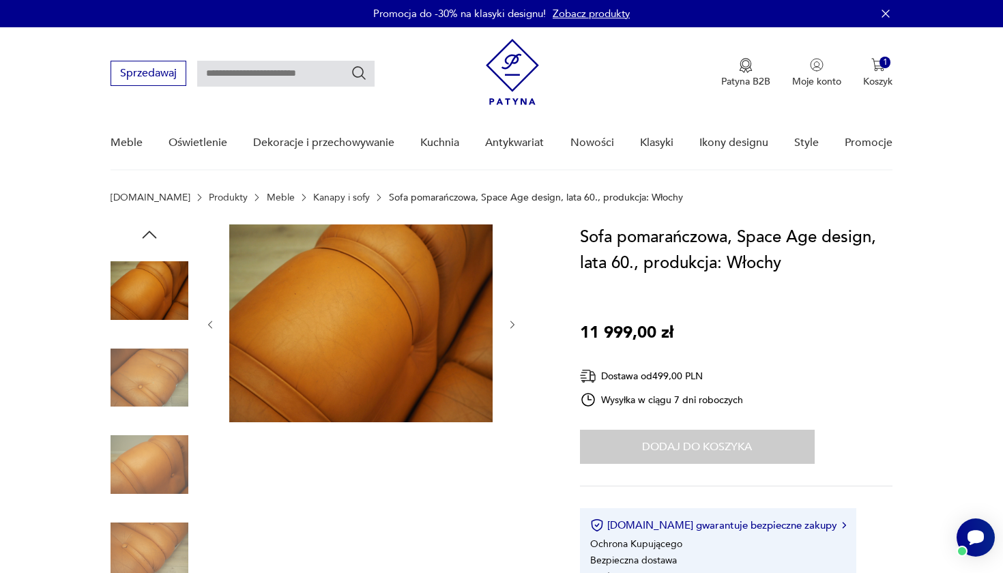
click at [153, 372] on img at bounding box center [150, 378] width 78 height 78
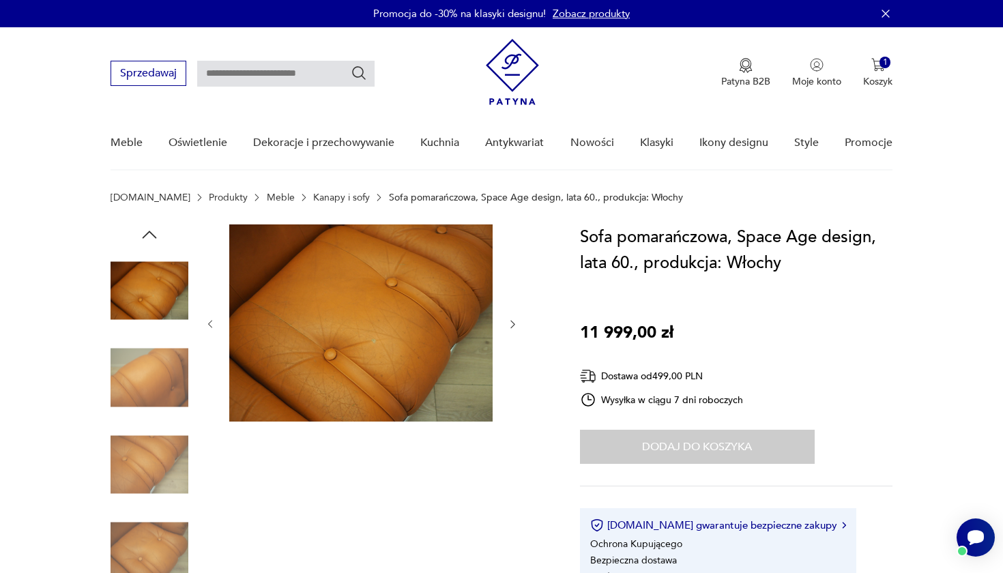
click at [153, 372] on img at bounding box center [150, 378] width 78 height 78
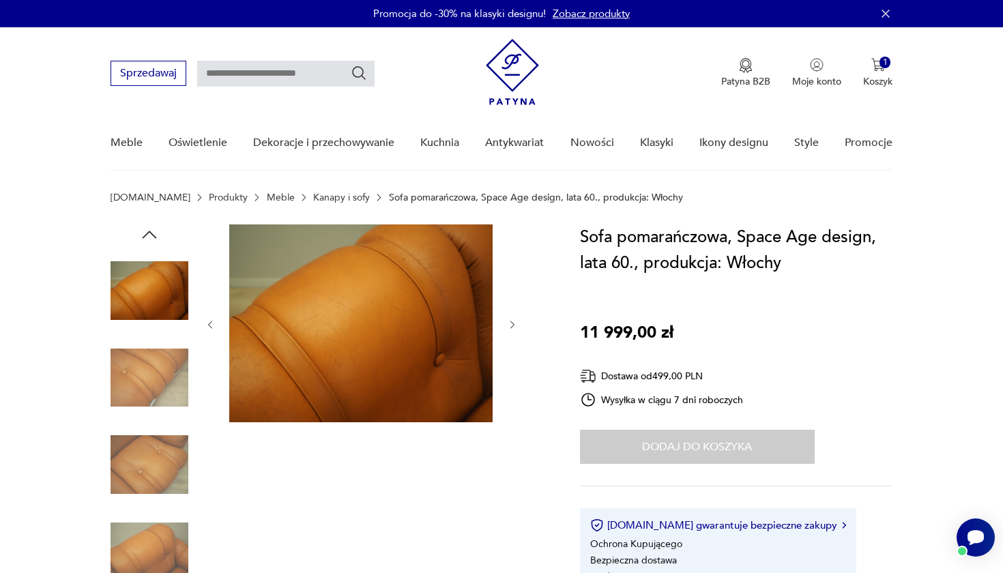
click at [153, 372] on img at bounding box center [150, 378] width 78 height 78
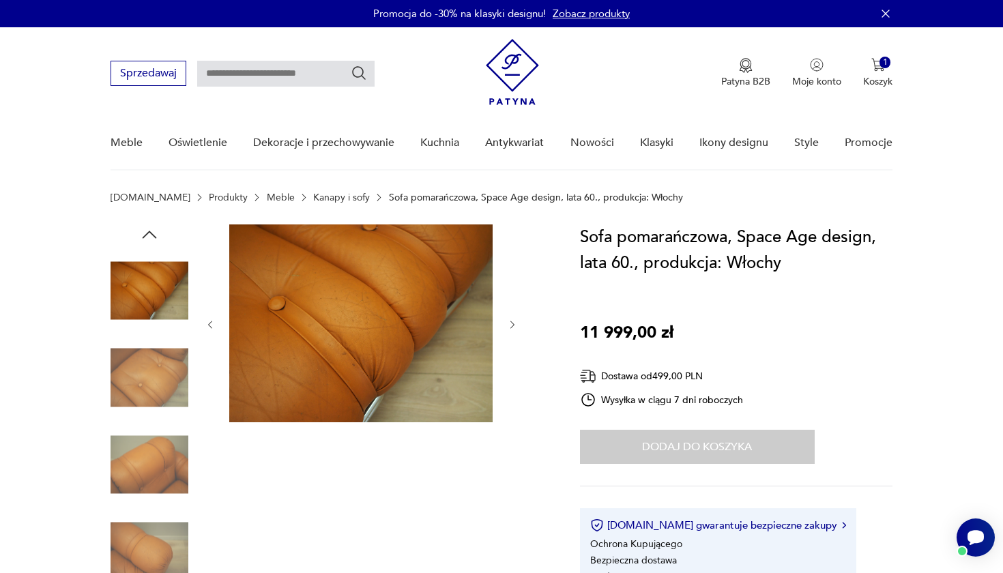
click at [153, 372] on img at bounding box center [150, 378] width 78 height 78
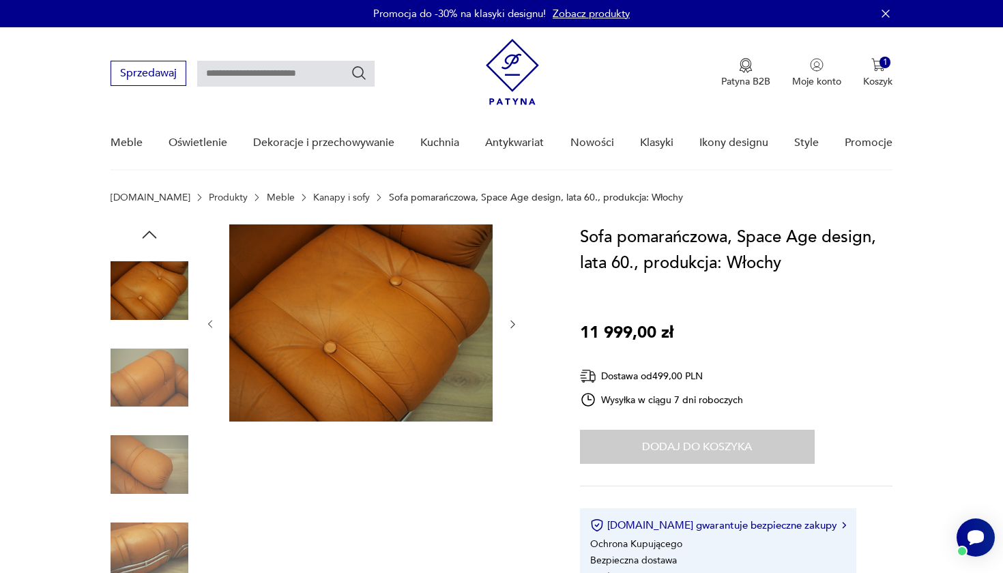
click at [153, 372] on img at bounding box center [150, 378] width 78 height 78
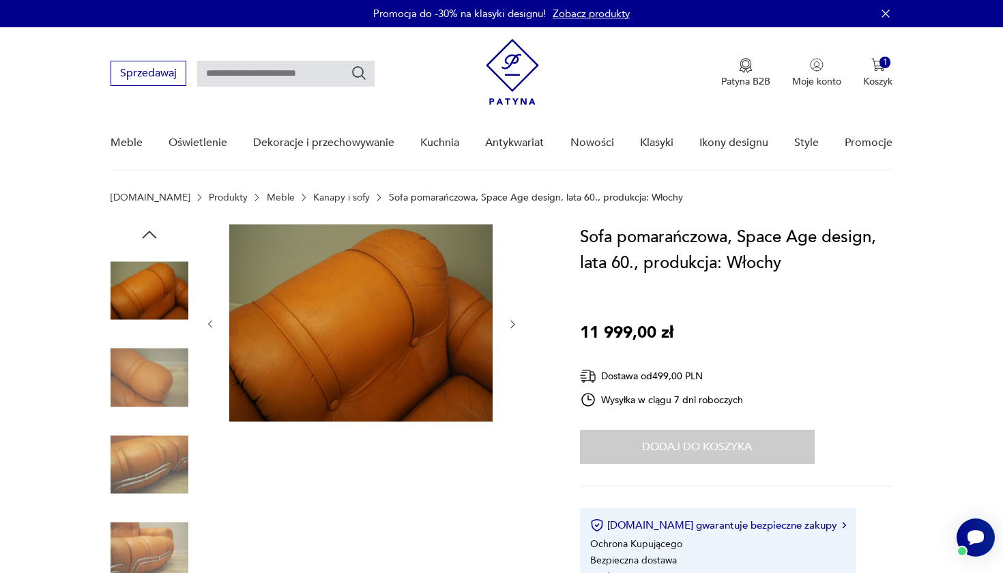
click at [153, 372] on img at bounding box center [150, 378] width 78 height 78
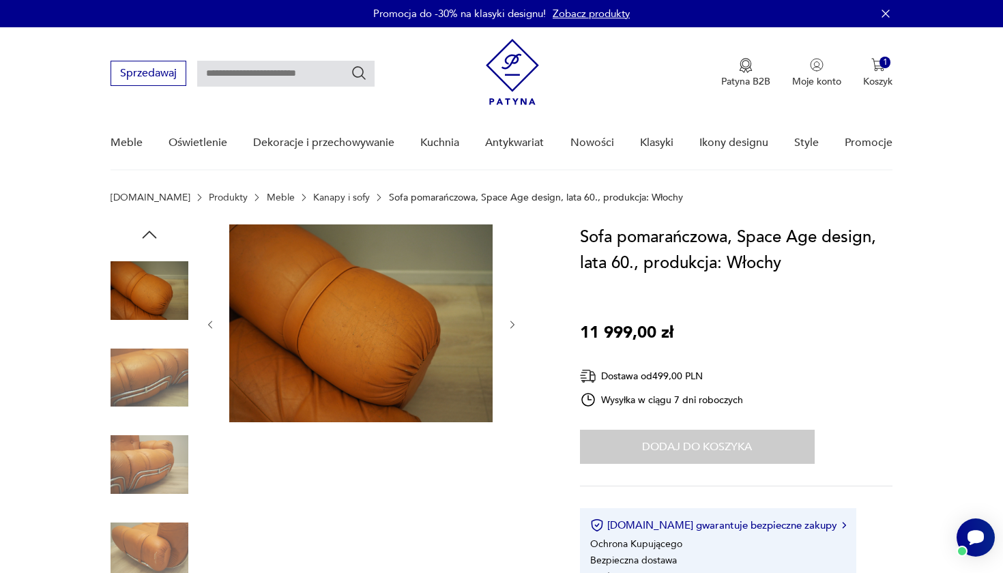
click at [153, 372] on img at bounding box center [150, 378] width 78 height 78
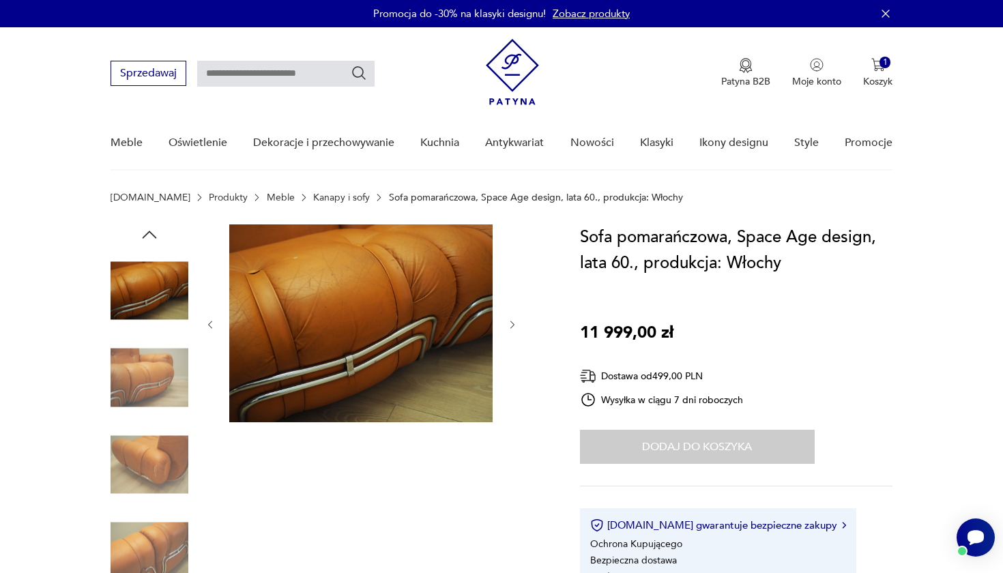
click at [153, 372] on img at bounding box center [150, 378] width 78 height 78
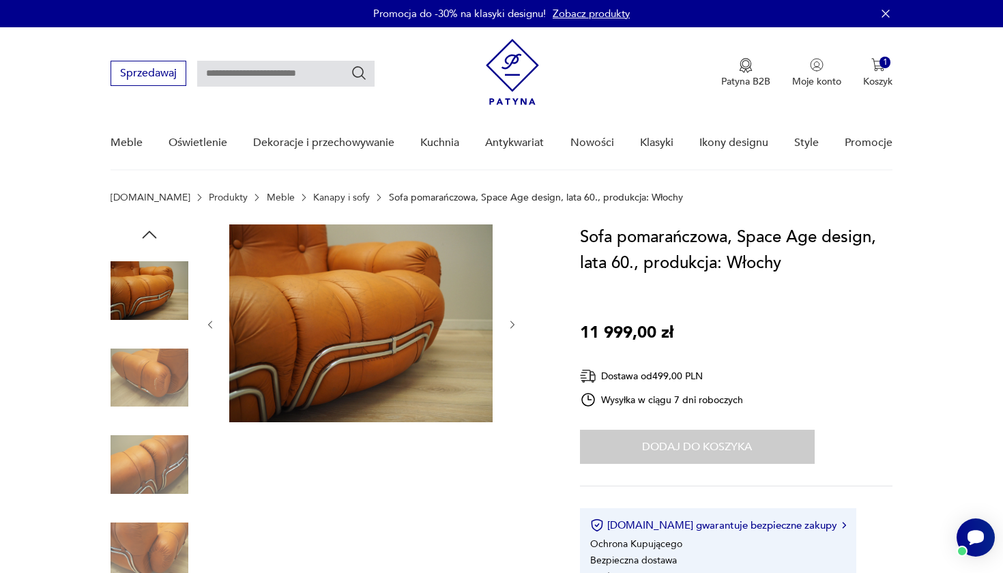
click at [153, 372] on img at bounding box center [150, 378] width 78 height 78
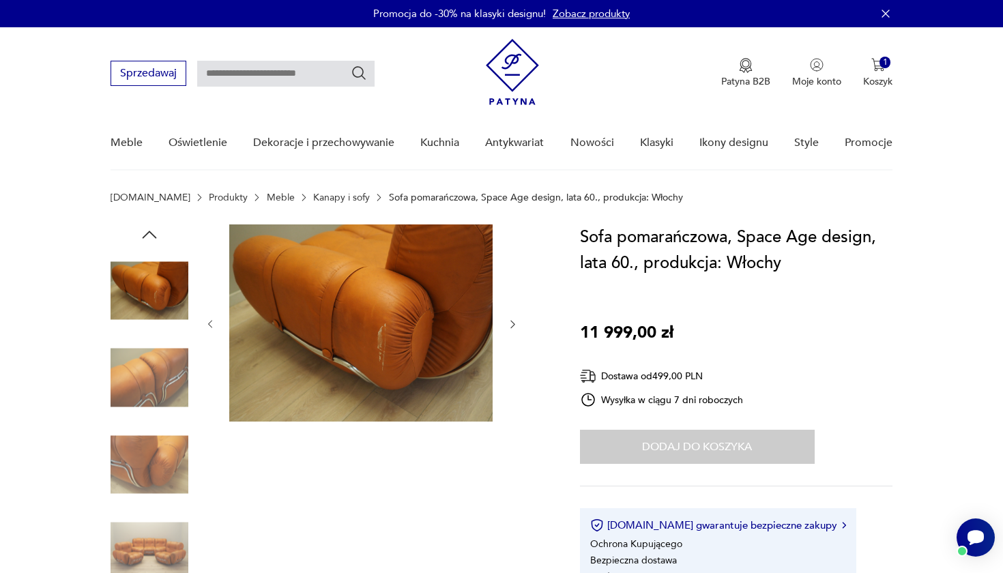
click at [153, 372] on img at bounding box center [150, 378] width 78 height 78
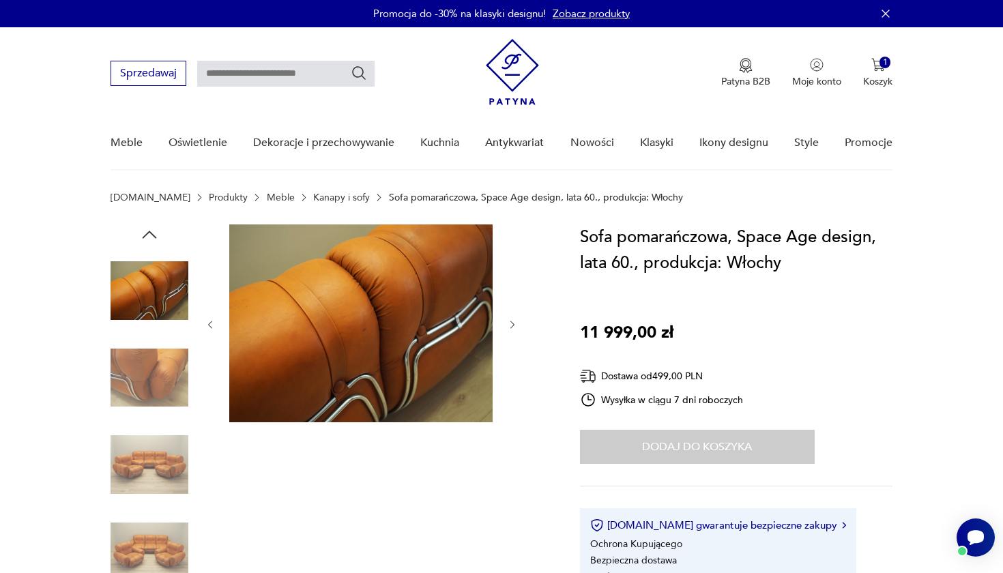
click at [153, 372] on img at bounding box center [150, 378] width 78 height 78
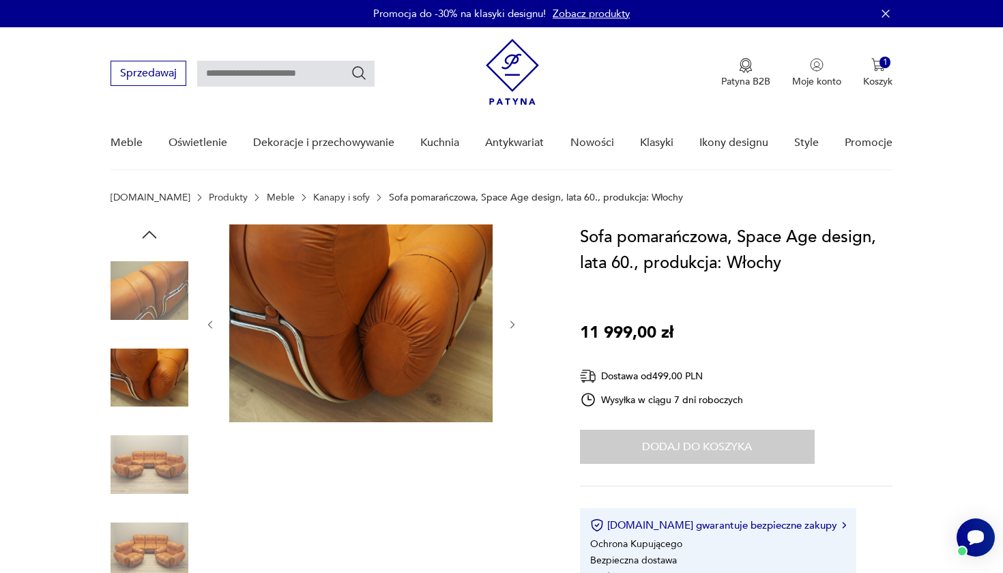
click at [153, 372] on img at bounding box center [150, 378] width 78 height 78
click at [149, 421] on img at bounding box center [150, 465] width 78 height 78
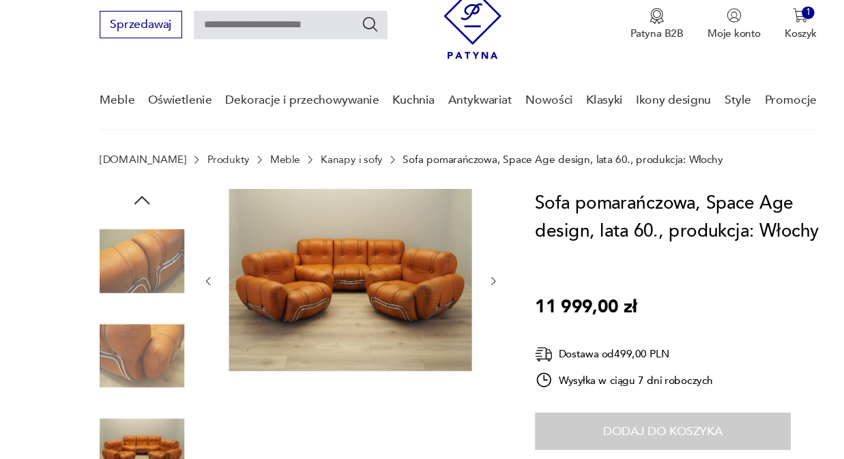
scroll to position [16, 0]
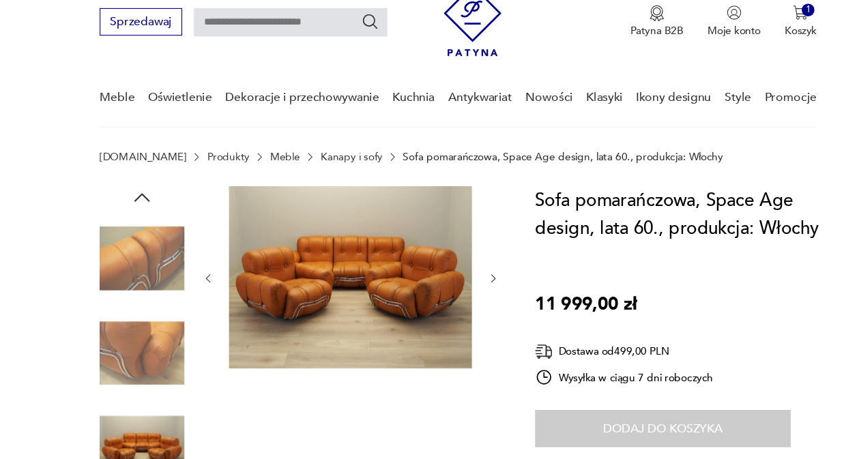
click at [134, 209] on icon "button" at bounding box center [131, 219] width 20 height 20
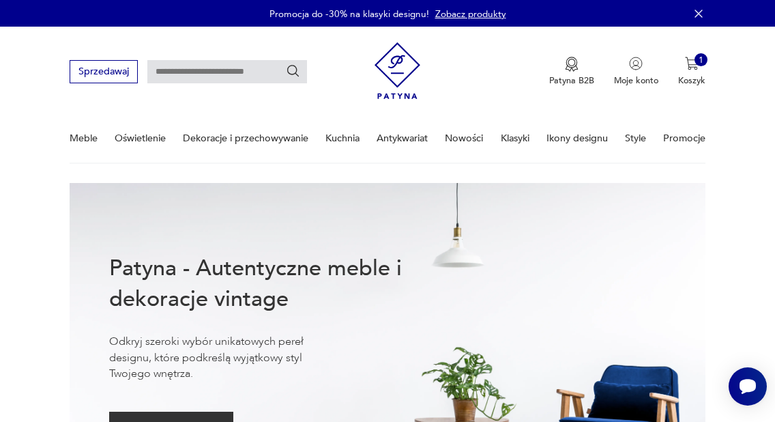
click at [237, 71] on input "text" at bounding box center [227, 71] width 160 height 23
type input "**********"
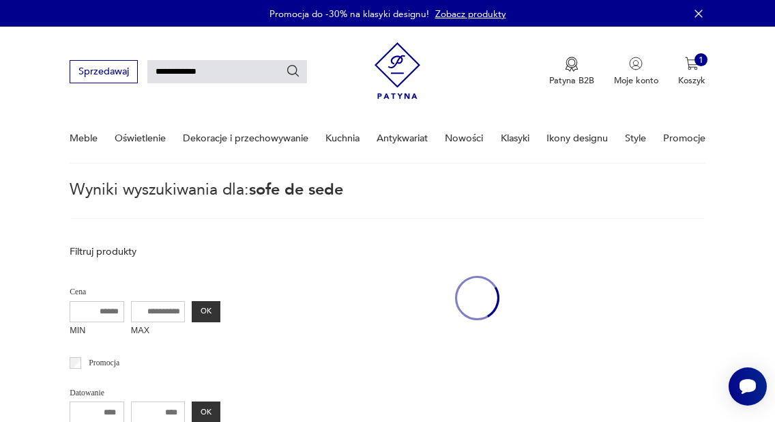
scroll to position [33, 0]
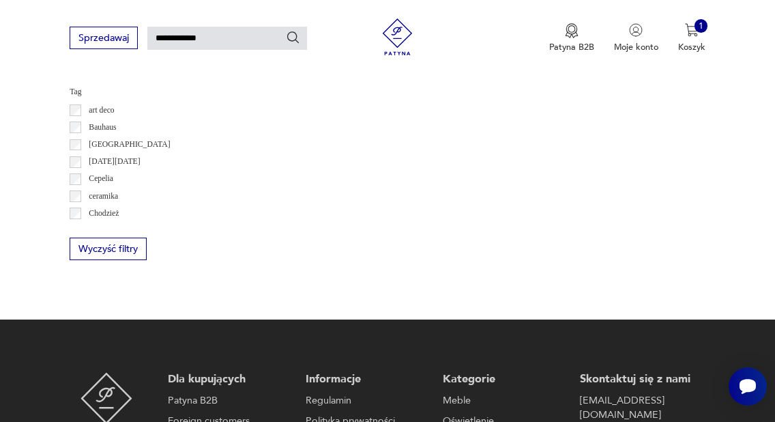
scroll to position [598, 0]
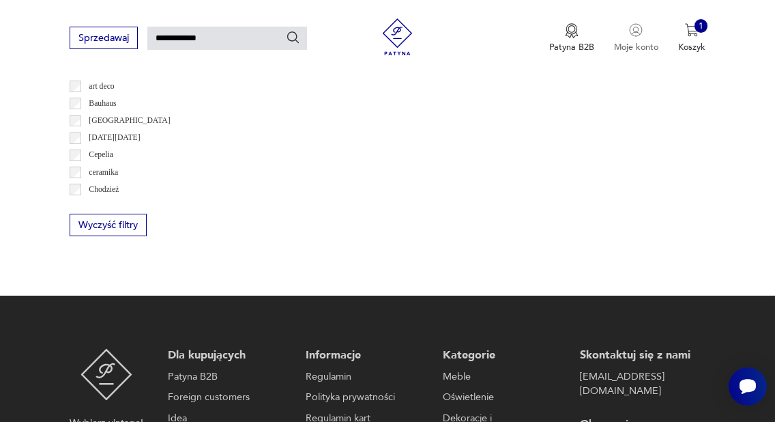
click at [635, 33] on img "button" at bounding box center [636, 30] width 14 height 14
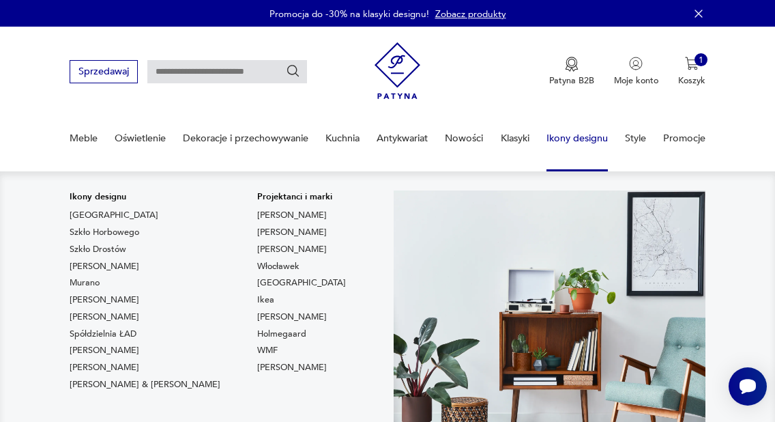
click at [584, 141] on link "Ikony designu" at bounding box center [576, 138] width 61 height 47
click at [577, 136] on link "Ikony designu" at bounding box center [576, 138] width 61 height 47
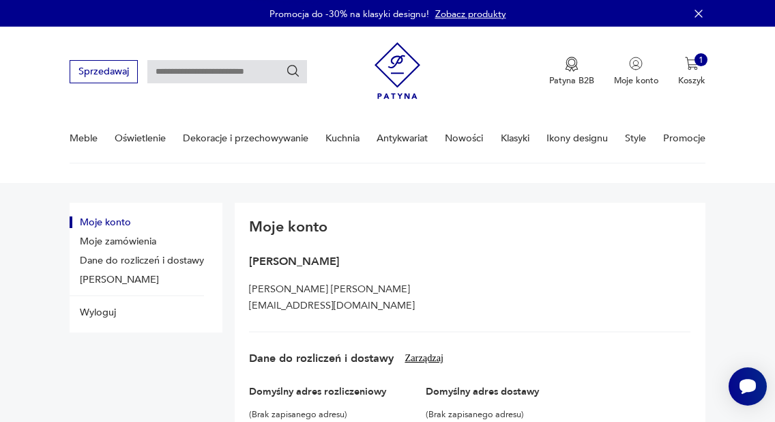
click at [390, 59] on img at bounding box center [398, 71] width 46 height 66
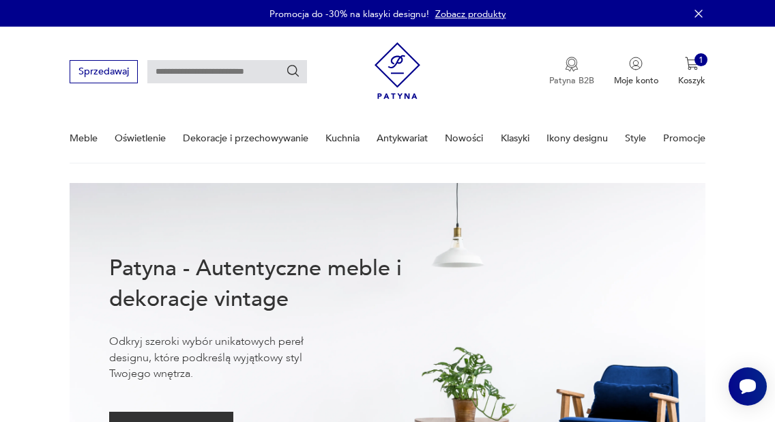
click at [574, 70] on img "button" at bounding box center [572, 64] width 14 height 15
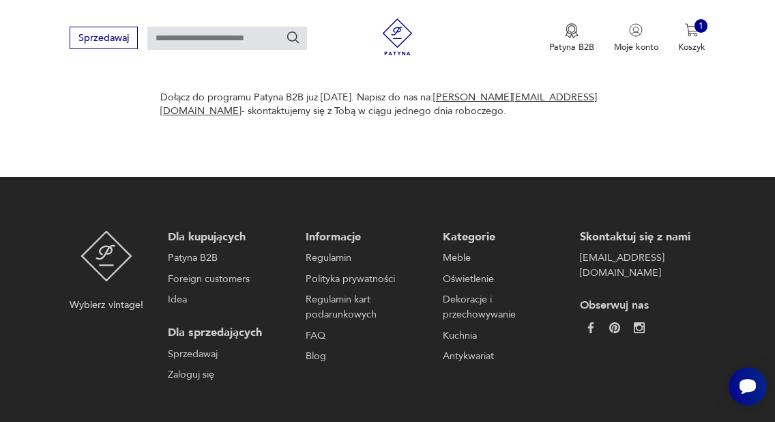
scroll to position [873, 0]
